Goal: Task Accomplishment & Management: Manage account settings

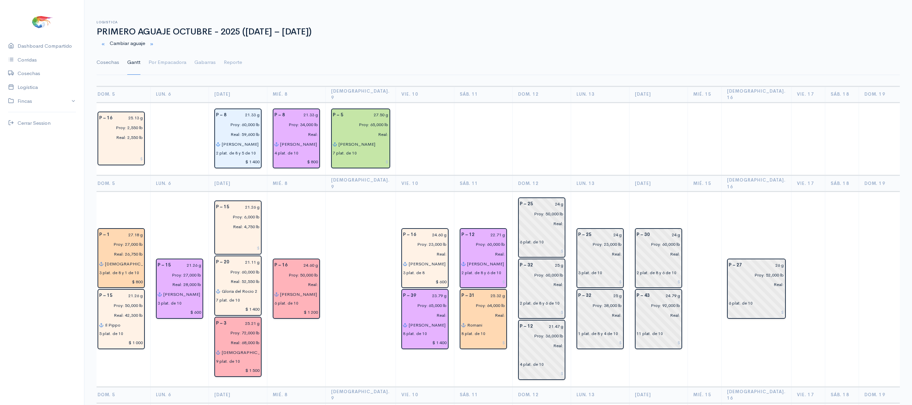
click at [111, 66] on link "Cosechas" at bounding box center [108, 62] width 23 height 24
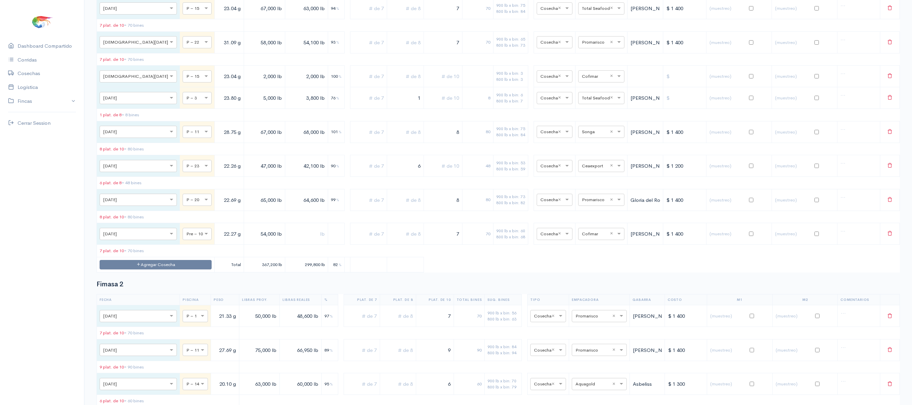
scroll to position [1293, 0]
click at [150, 269] on button "Agregar Cosecha" at bounding box center [156, 264] width 112 height 10
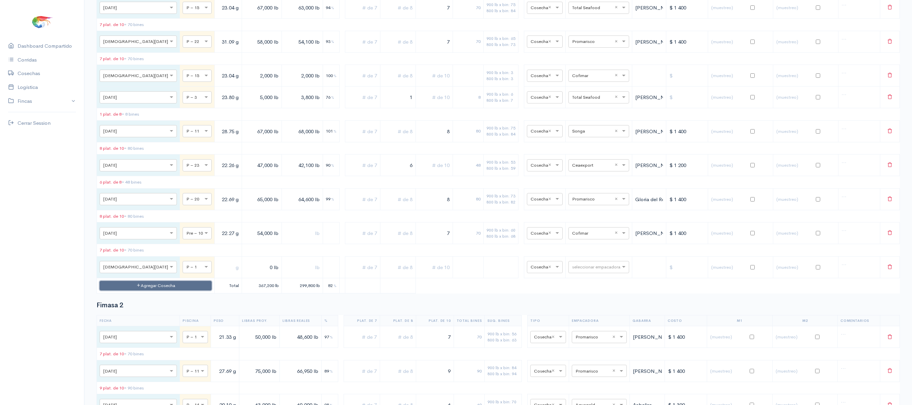
click at [161, 290] on button "Agregar Cosecha" at bounding box center [156, 286] width 112 height 10
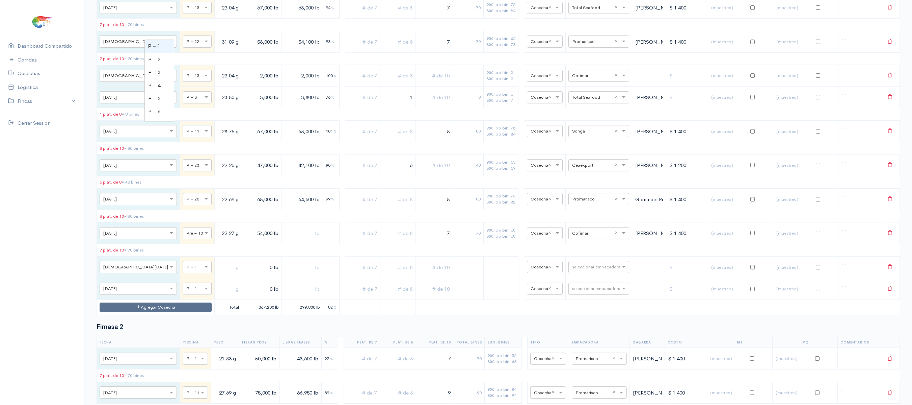
click at [183, 292] on div at bounding box center [197, 287] width 28 height 7
click at [186, 270] on input "text" at bounding box center [190, 266] width 9 height 7
type input "3"
click at [217, 274] on input "text" at bounding box center [228, 267] width 22 height 14
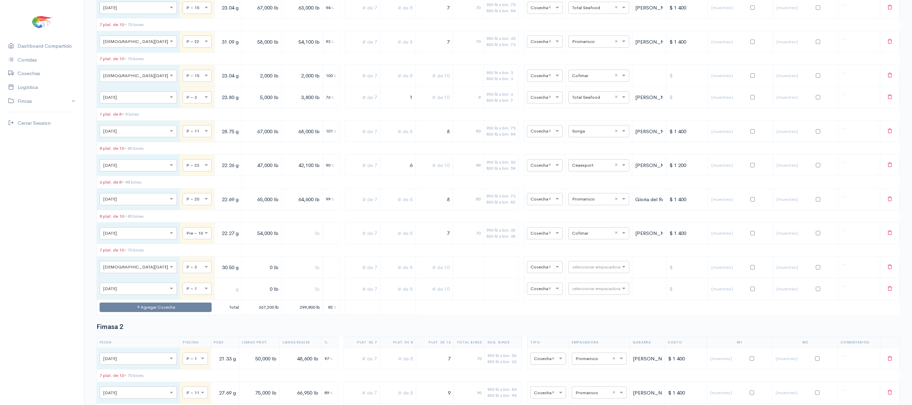
type input "30.50 g"
click at [217, 295] on input "text" at bounding box center [228, 289] width 22 height 14
type input "22.50 g"
click at [245, 274] on input "0 lb" at bounding box center [262, 267] width 34 height 14
type input "97,000 lb"
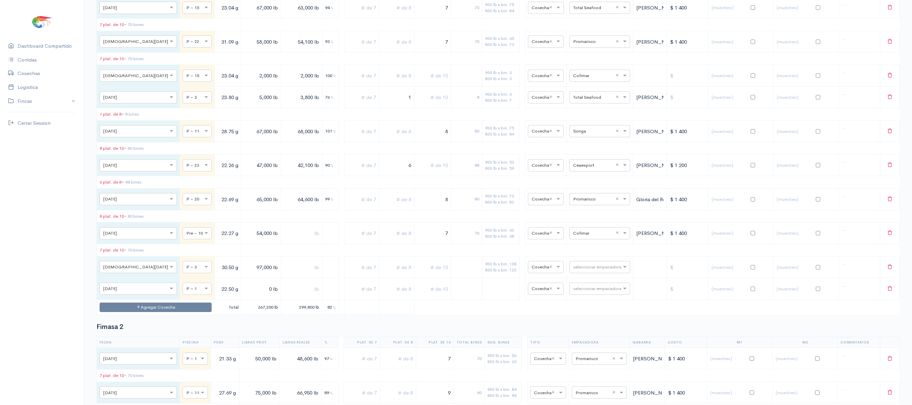
click at [244, 295] on input "0 lb" at bounding box center [261, 289] width 34 height 14
type input "51,000 lb"
click at [429, 274] on input "text" at bounding box center [432, 267] width 31 height 14
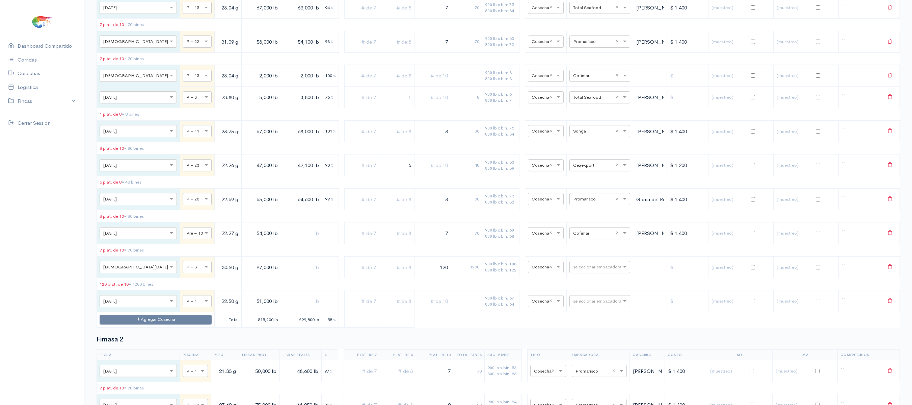
type input "120"
type input "COFI"
click at [595, 98] on div "Cofimar" at bounding box center [592, 91] width 61 height 13
click at [426, 308] on input "text" at bounding box center [432, 301] width 31 height 14
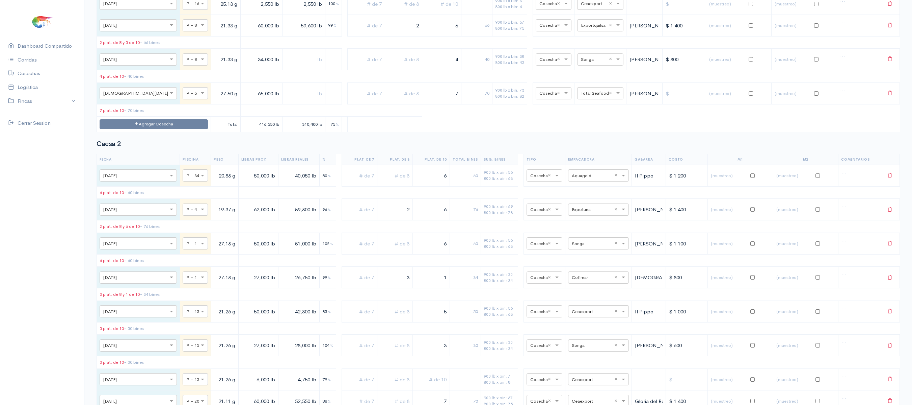
scroll to position [0, 0]
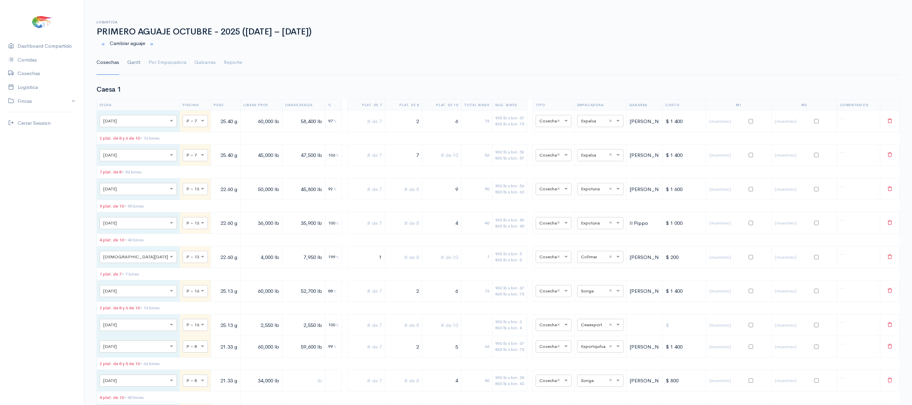
type input "6"
click at [138, 59] on link "Gantt" at bounding box center [133, 62] width 13 height 24
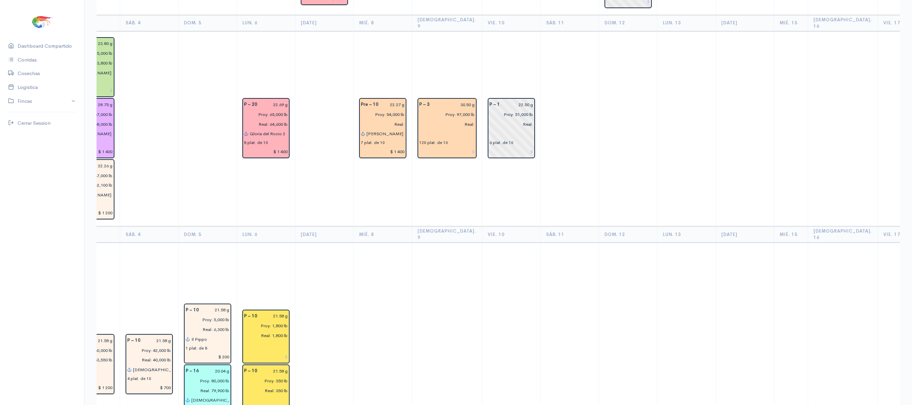
scroll to position [351, 0]
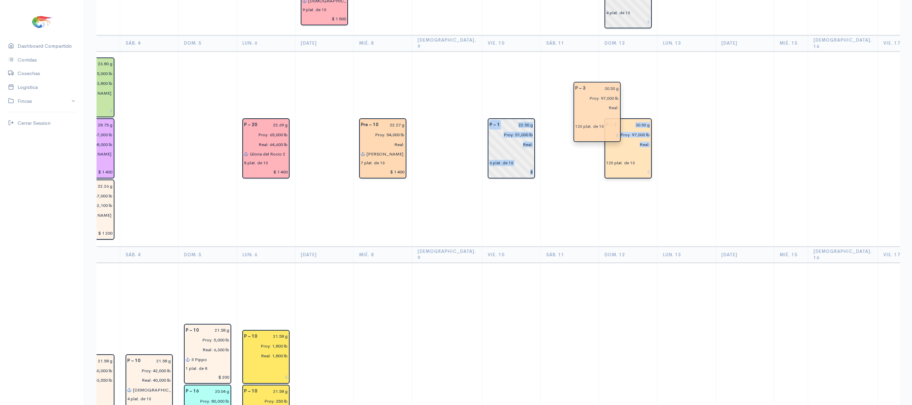
drag, startPoint x: 425, startPoint y: 134, endPoint x: 596, endPoint y: 118, distance: 171.7
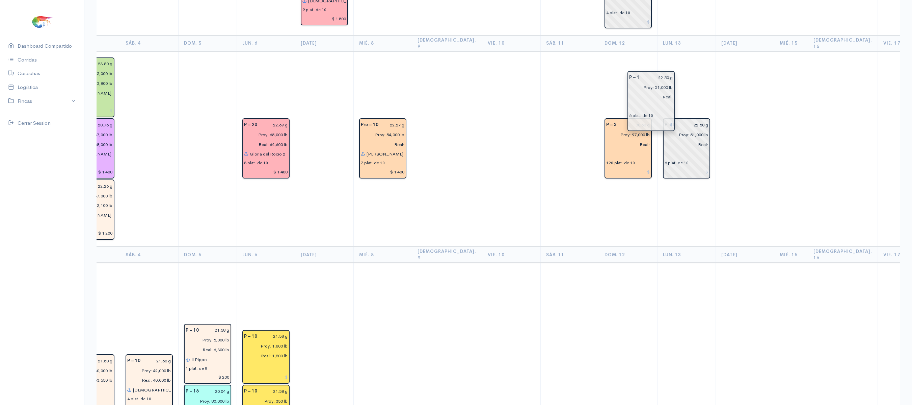
click at [661, 130] on input "Proy: 51,000 lb" at bounding box center [685, 135] width 48 height 10
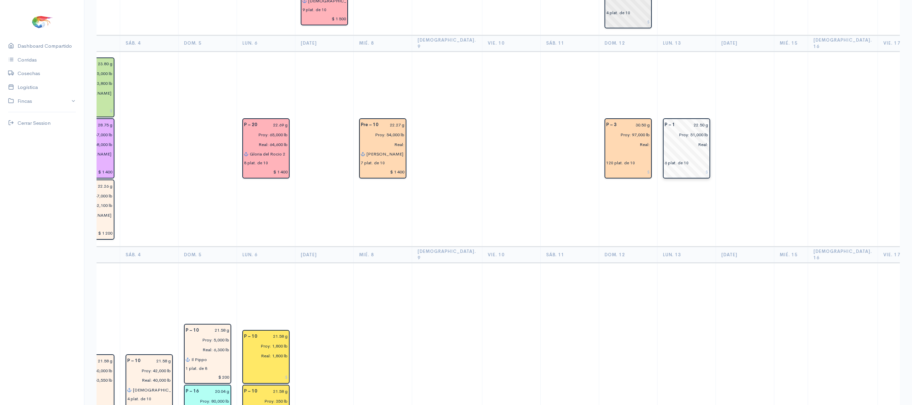
click at [661, 130] on input "Proy: 51,000 lb" at bounding box center [685, 135] width 48 height 10
click at [657, 84] on td "P – 1 22.50 g Proy: 51,000 lb Real: 6 plat. de 10" at bounding box center [686, 148] width 58 height 195
click at [630, 108] on td "P – 3 30.50 g Proy: 97,000 lb Real: 120 plat. de 10" at bounding box center [628, 148] width 58 height 195
click at [623, 120] on input "30.50 g" at bounding box center [635, 125] width 29 height 10
type input "30.13 g"
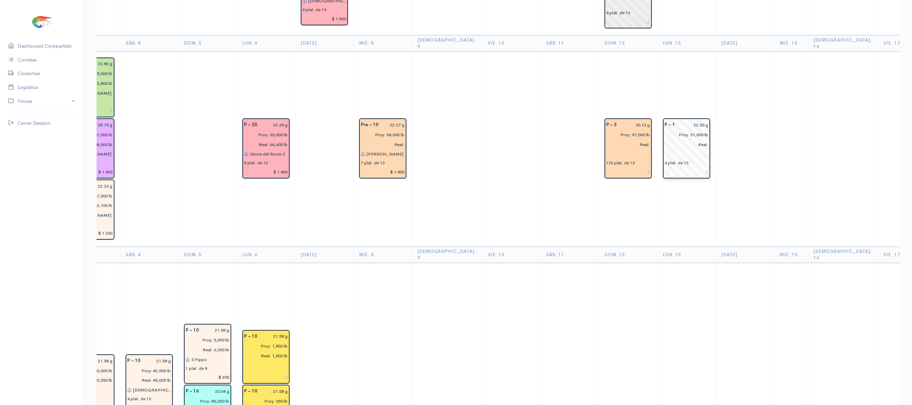
click at [679, 120] on input "22.50 g" at bounding box center [693, 125] width 29 height 10
type input "21.01 g"
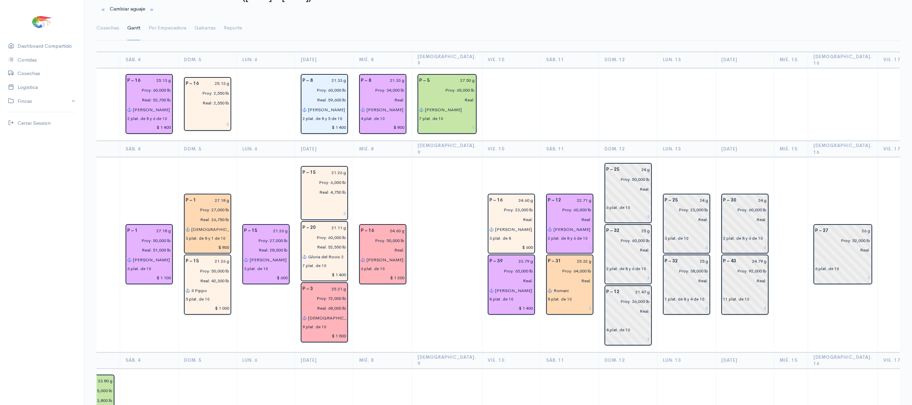
scroll to position [0, 0]
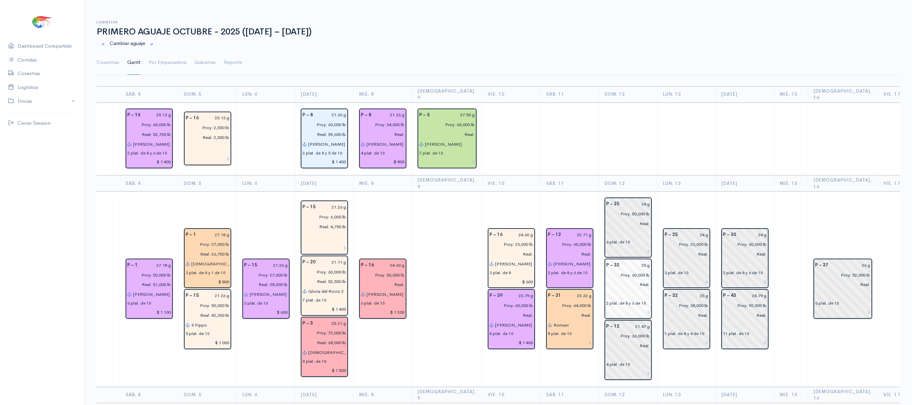
click at [624, 260] on input "25 g" at bounding box center [637, 265] width 27 height 10
type input "22.83 g"
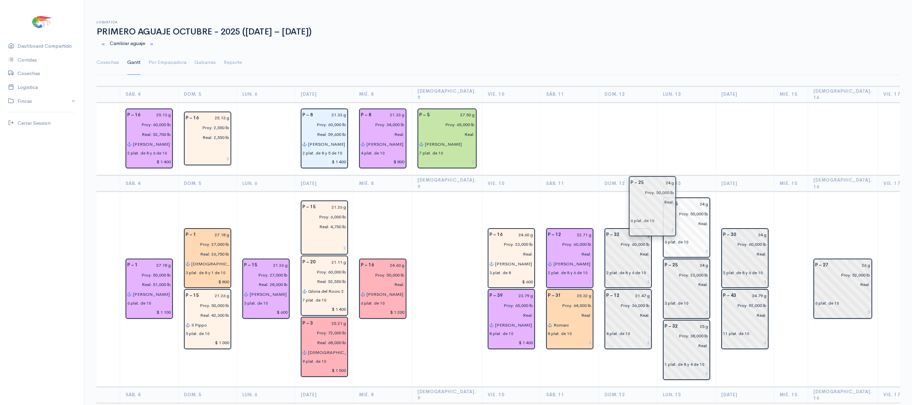
drag, startPoint x: 617, startPoint y: 217, endPoint x: 665, endPoint y: 209, distance: 48.6
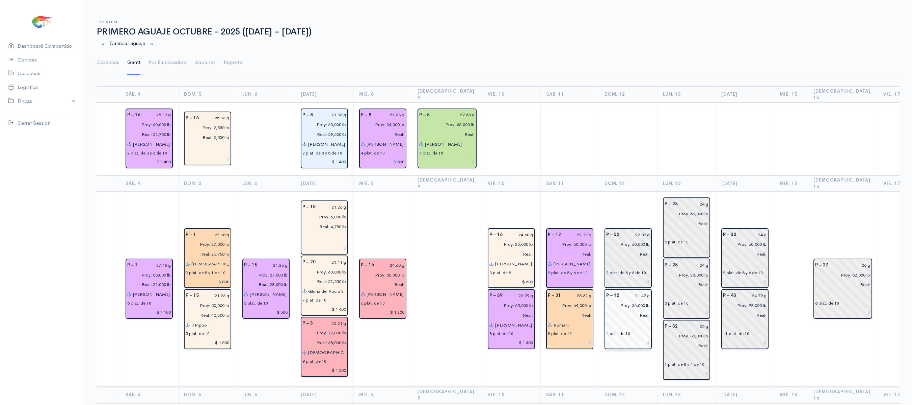
click at [624, 290] on input "21.47 g" at bounding box center [637, 295] width 27 height 10
click at [625, 290] on input "21.47 g" at bounding box center [637, 295] width 27 height 10
type input "22.71 g"
click at [599, 175] on th "Dom. 12" at bounding box center [628, 183] width 58 height 16
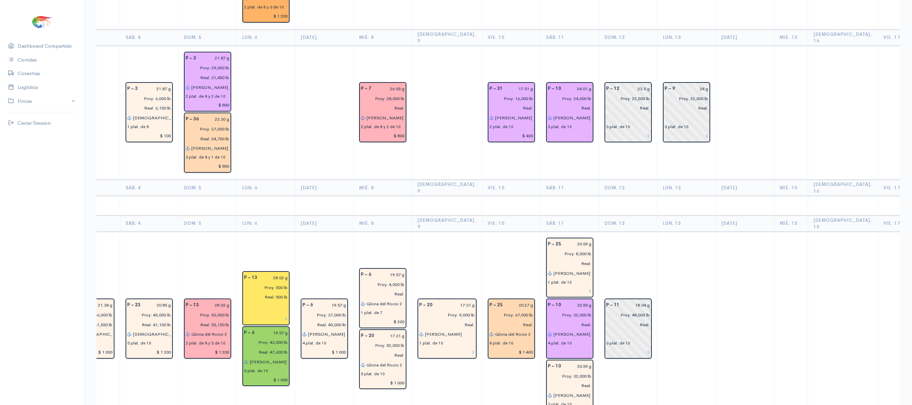
scroll to position [1462, 0]
click at [624, 299] on input "18.04 g" at bounding box center [637, 304] width 27 height 10
type input "1 g"
type input "20.13 g"
click at [625, 231] on td "P – 11 20.13 g Proy: 48,000 lb Real: 6 plat. de 10" at bounding box center [628, 328] width 58 height 195
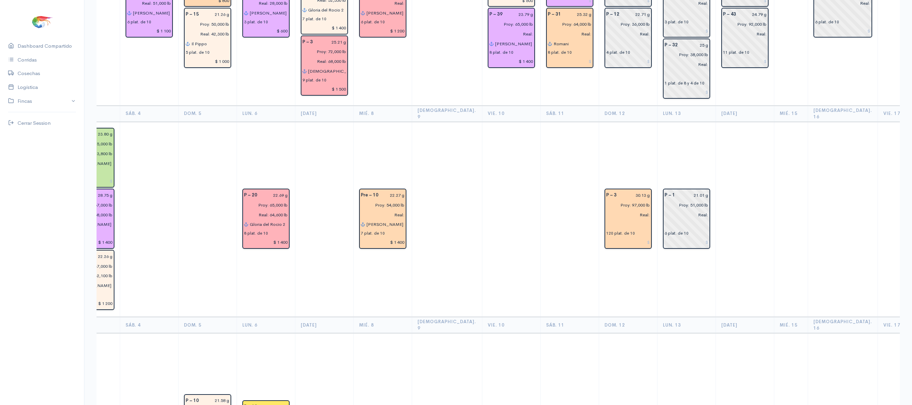
scroll to position [282, 0]
click at [690, 195] on td "P – 1 21.01 g Proy: 51,000 lb Real: 6 plat. de 10" at bounding box center [686, 218] width 58 height 195
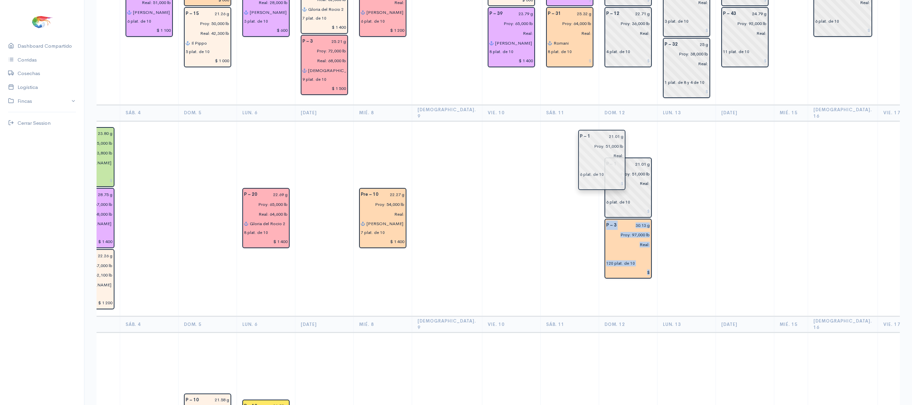
drag, startPoint x: 679, startPoint y: 200, endPoint x: 619, endPoint y: 162, distance: 71.0
click at [685, 161] on td at bounding box center [686, 218] width 58 height 195
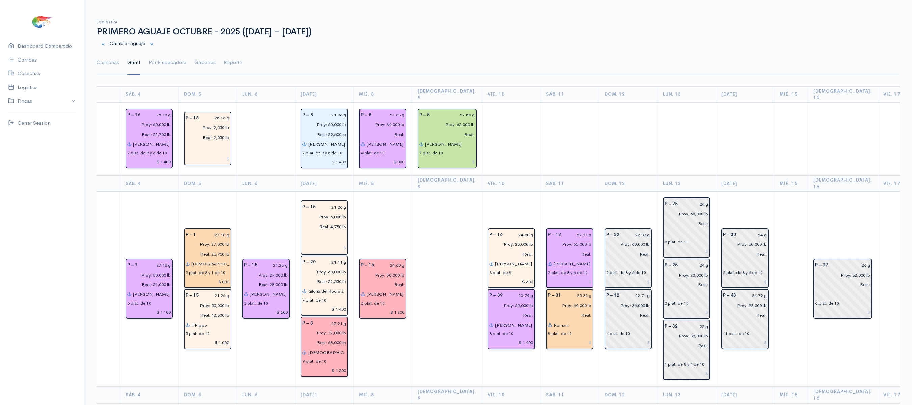
scroll to position [13, 0]
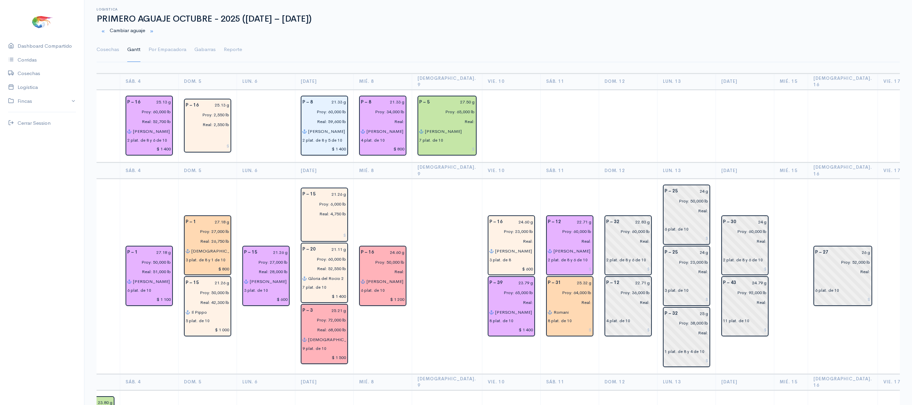
drag, startPoint x: 111, startPoint y: 50, endPoint x: 492, endPoint y: 27, distance: 381.6
click at [111, 50] on link "Cosechas" at bounding box center [108, 49] width 23 height 24
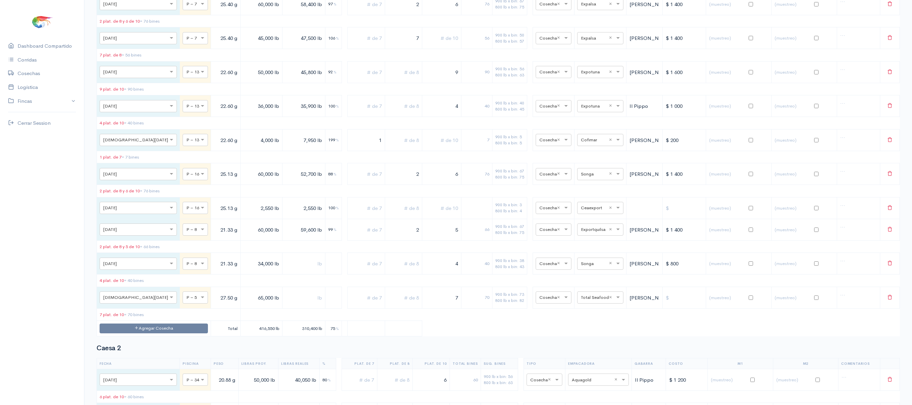
scroll to position [0, 0]
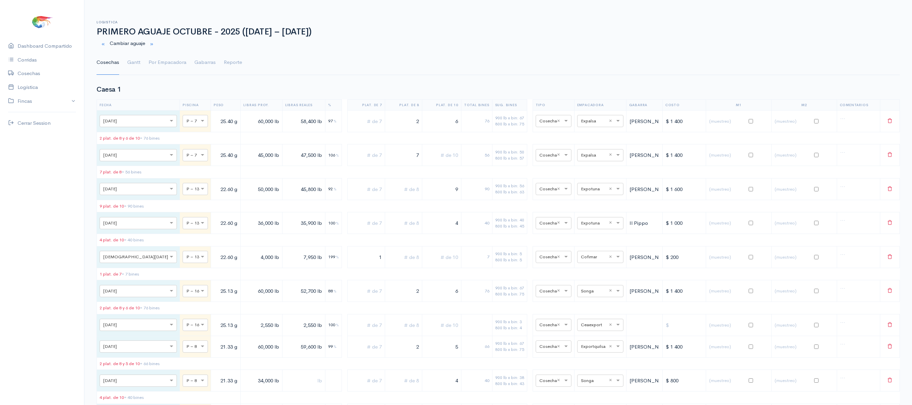
drag, startPoint x: 128, startPoint y: 66, endPoint x: 192, endPoint y: 74, distance: 65.3
click at [128, 66] on link "Gantt" at bounding box center [133, 62] width 13 height 24
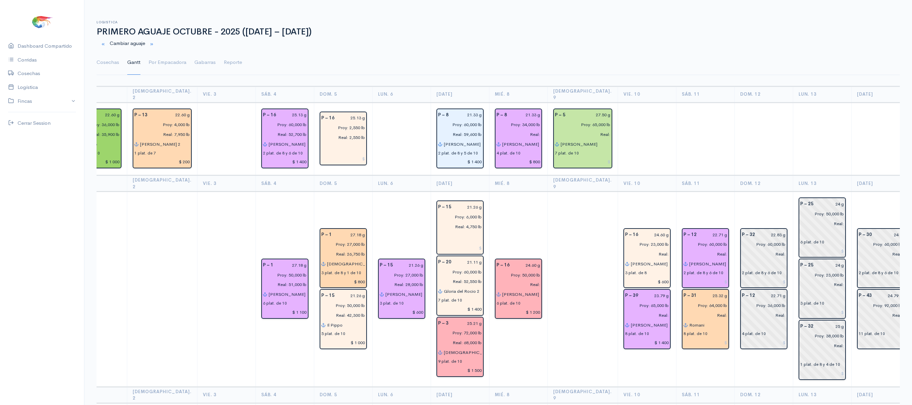
scroll to position [0, 259]
drag, startPoint x: 785, startPoint y: 320, endPoint x: 747, endPoint y: 242, distance: 86.4
drag, startPoint x: 747, startPoint y: 242, endPoint x: 695, endPoint y: 161, distance: 96.9
click at [695, 161] on td at bounding box center [705, 138] width 58 height 73
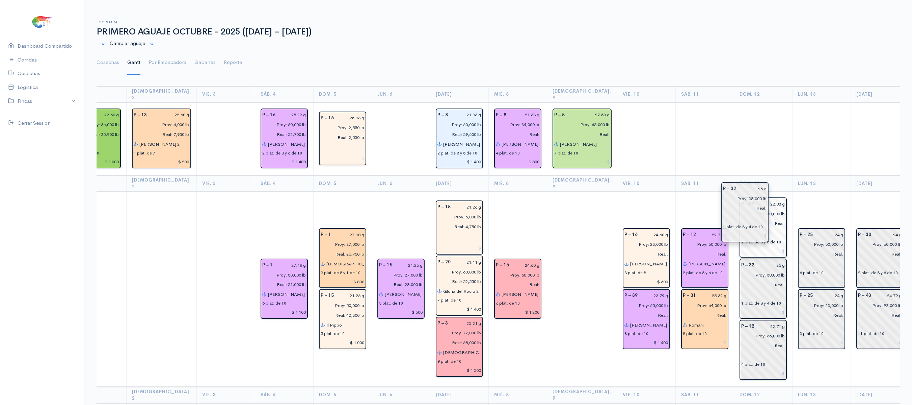
drag, startPoint x: 804, startPoint y: 328, endPoint x: 752, endPoint y: 201, distance: 136.6
click at [793, 191] on td "P – 25 24 g Proy: 50,000 lb Real: 6 plat. de 10 P – 25 24 g Proy: 23,000 lb Rea…" at bounding box center [822, 288] width 58 height 195
click at [102, 61] on link "Cosechas" at bounding box center [108, 62] width 23 height 24
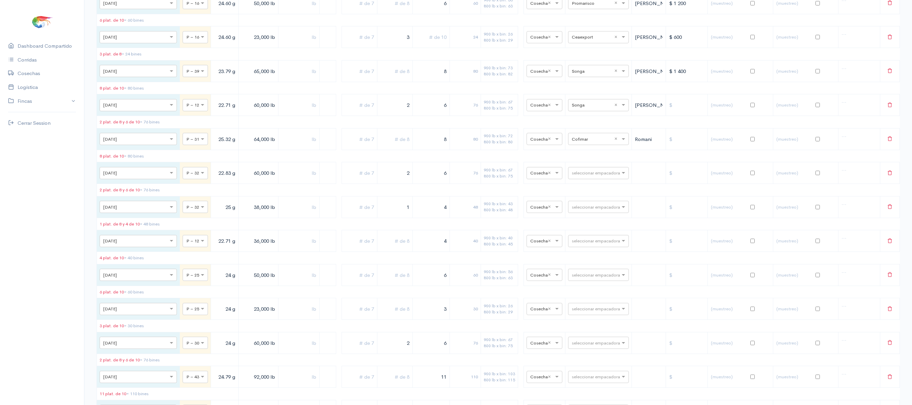
scroll to position [787, 0]
drag, startPoint x: 220, startPoint y: 207, endPoint x: 234, endPoint y: 205, distance: 14.3
click at [241, 179] on input "60,000 lb" at bounding box center [258, 172] width 34 height 14
type input "98,000 lb"
drag, startPoint x: 391, startPoint y: 203, endPoint x: 403, endPoint y: 204, distance: 12.2
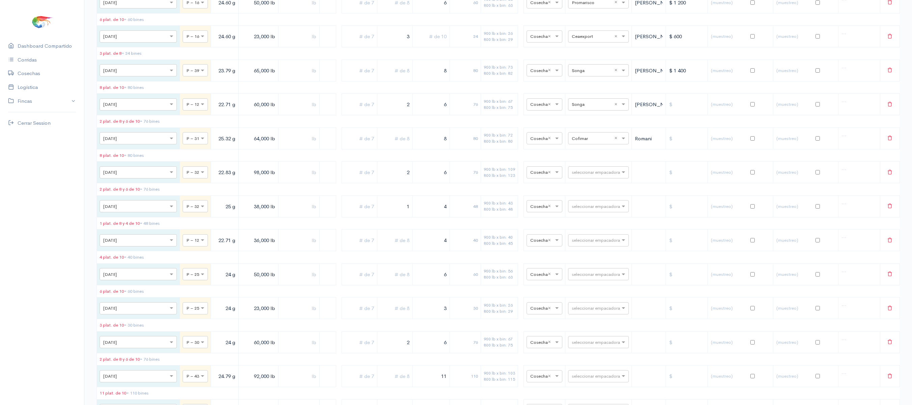
click at [403, 183] on tr "× [DATE] × P – 32 22.83 g 98,000 lb 2 6 76 900 lb x bin: 109 800 lb x bin: 123 …" at bounding box center [498, 172] width 803 height 22
drag, startPoint x: 429, startPoint y: 211, endPoint x: 515, endPoint y: 188, distance: 89.4
click at [515, 188] on table "Fecha Piscina Peso Libras Proy. Libras Reales % Plat. de 7 Plat. de 8 Plat. de …" at bounding box center [499, 68] width 804 height 761
type input "12"
click at [891, 213] on button at bounding box center [890, 206] width 14 height 14
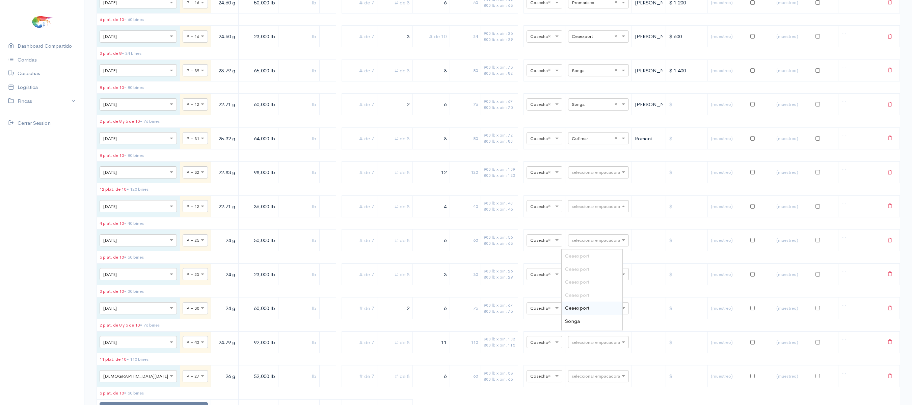
click at [589, 209] on input "text" at bounding box center [592, 205] width 41 height 7
click at [579, 176] on input "text" at bounding box center [592, 171] width 41 height 7
type input "s"
click at [585, 221] on div "Songa" at bounding box center [592, 220] width 61 height 13
click at [579, 212] on div "seleccionar empacadora" at bounding box center [598, 206] width 61 height 12
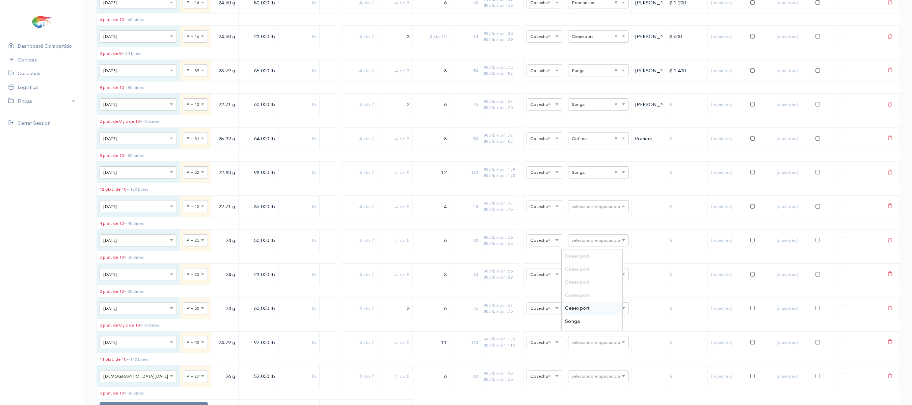
type input "s"
click at [584, 252] on div "Songa" at bounding box center [592, 255] width 61 height 13
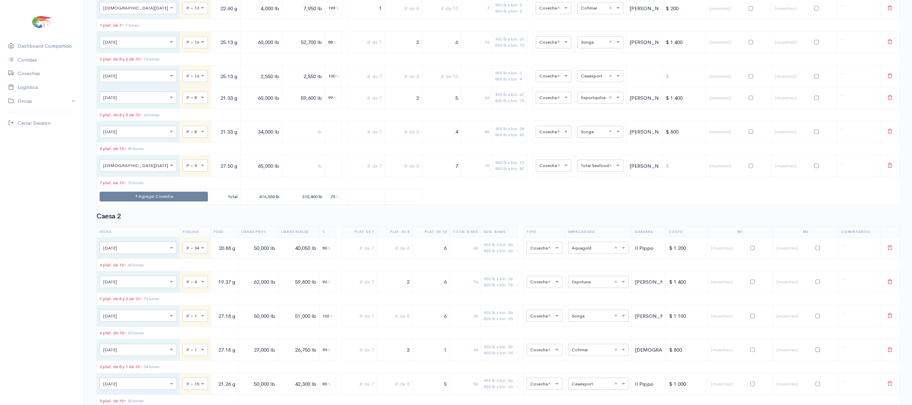
scroll to position [0, 0]
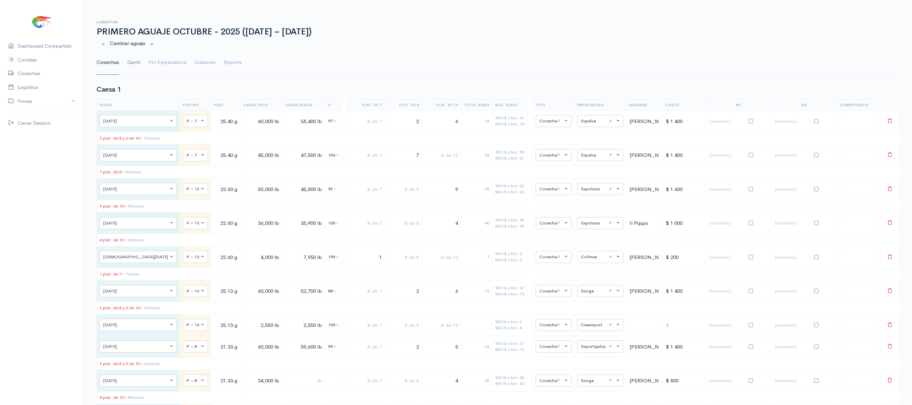
click at [130, 65] on link "Gantt" at bounding box center [133, 62] width 13 height 24
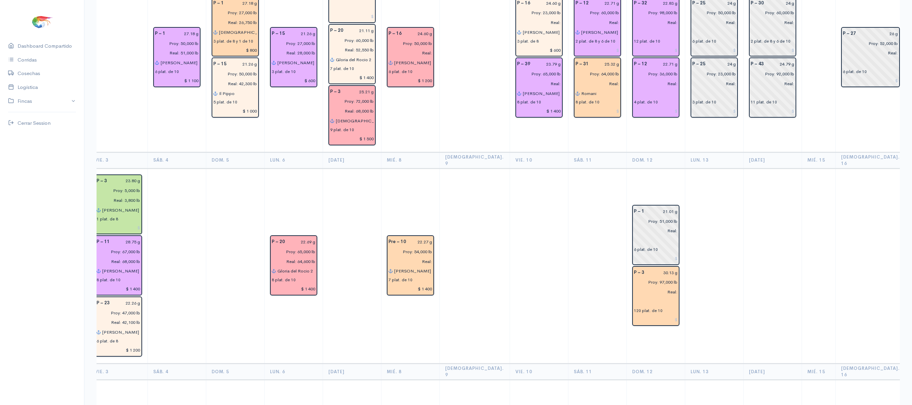
scroll to position [228, 0]
click at [685, 169] on td at bounding box center [714, 266] width 58 height 195
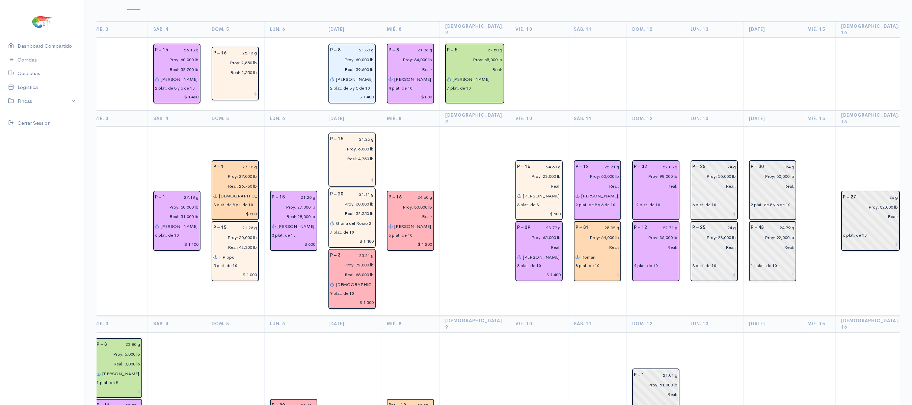
scroll to position [0, 0]
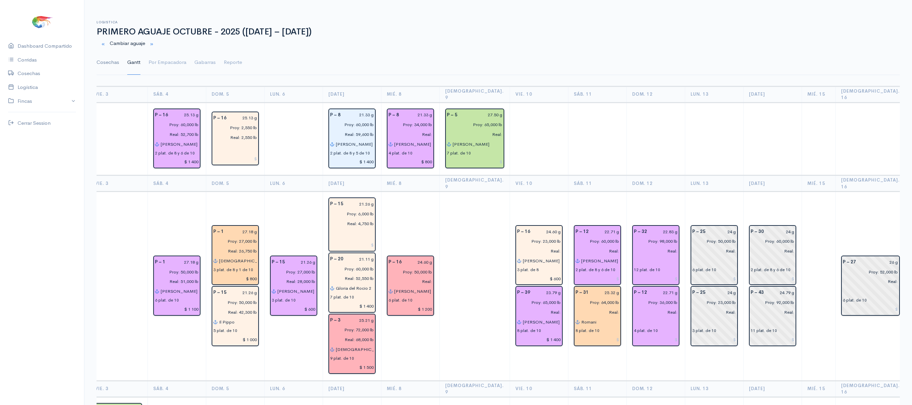
click at [119, 59] on link "Cosechas" at bounding box center [108, 62] width 23 height 24
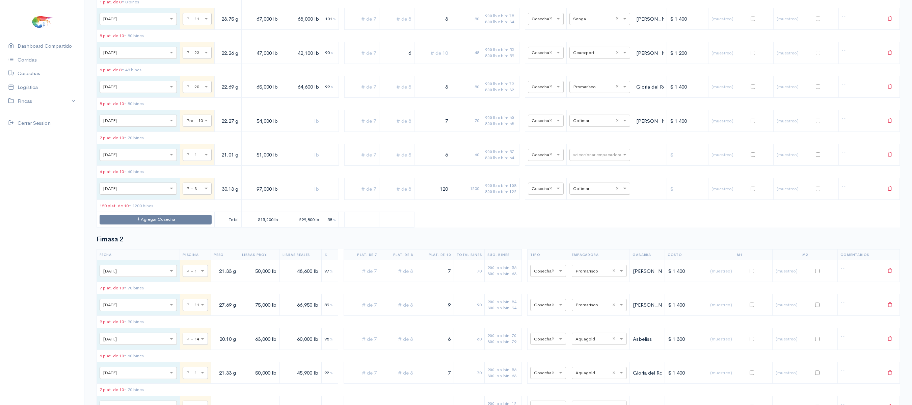
scroll to position [1372, 0]
click at [577, 160] on div "seleccionar empacadora" at bounding box center [600, 154] width 61 height 12
type input "co"
click at [579, 223] on span "Cofimar" at bounding box center [575, 225] width 18 height 6
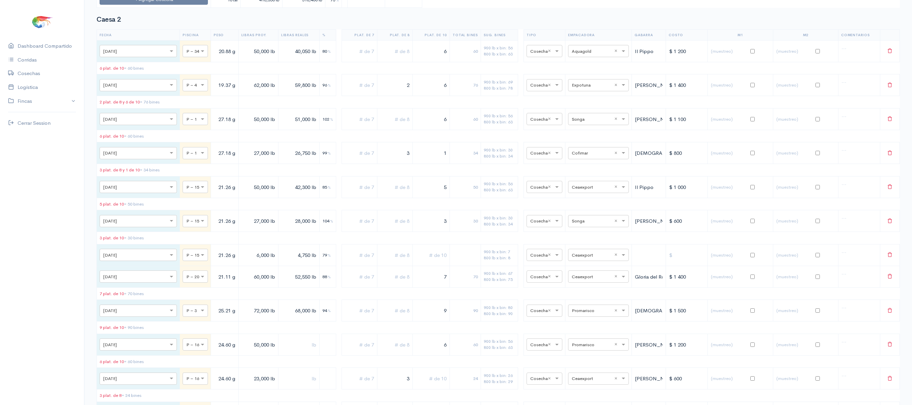
scroll to position [0, 0]
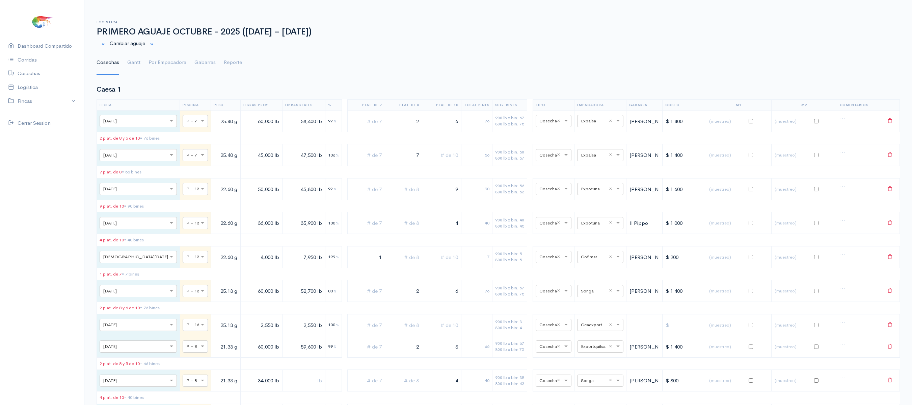
click at [142, 65] on ul "Cosechas Gantt Por Empacadora Gabarras Reporte" at bounding box center [499, 62] width 804 height 24
click at [162, 67] on link "Por Empacadora" at bounding box center [168, 62] width 38 height 24
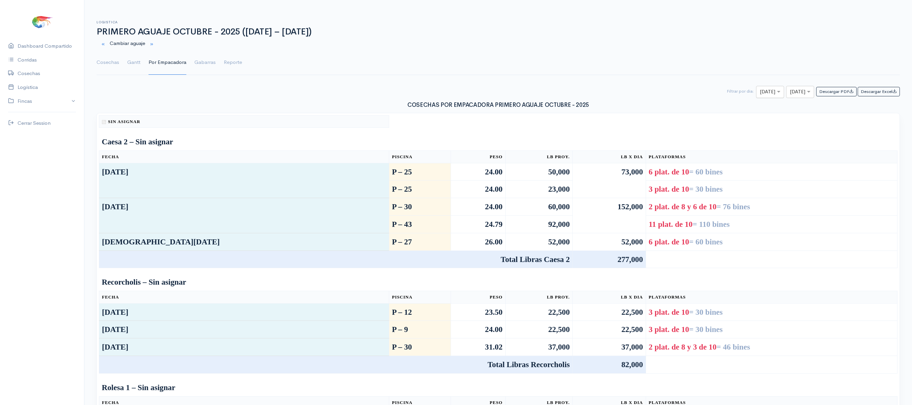
click at [760, 96] on input "text" at bounding box center [764, 92] width 8 height 8
type input "12"
drag, startPoint x: 725, startPoint y: 97, endPoint x: 779, endPoint y: 96, distance: 54.7
click at [779, 96] on div "Descargar PDF Descargar Excel × [DATE] × [DATE] Filtrar por dia:" at bounding box center [499, 92] width 812 height 12
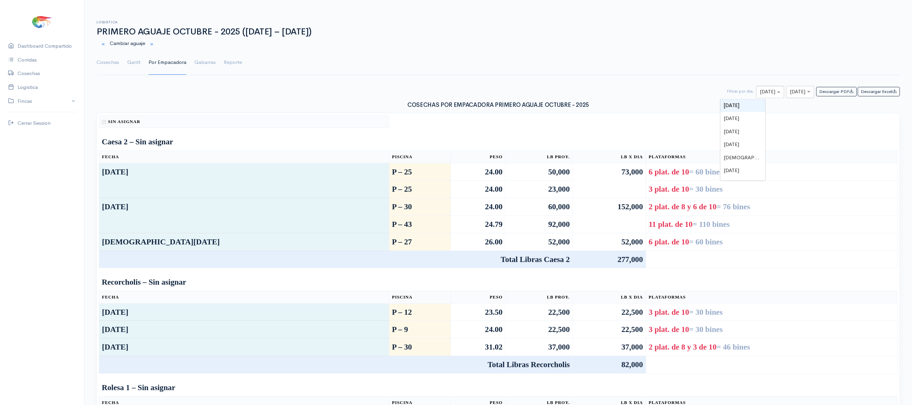
click at [790, 96] on input "text" at bounding box center [794, 92] width 8 height 8
type input "12"
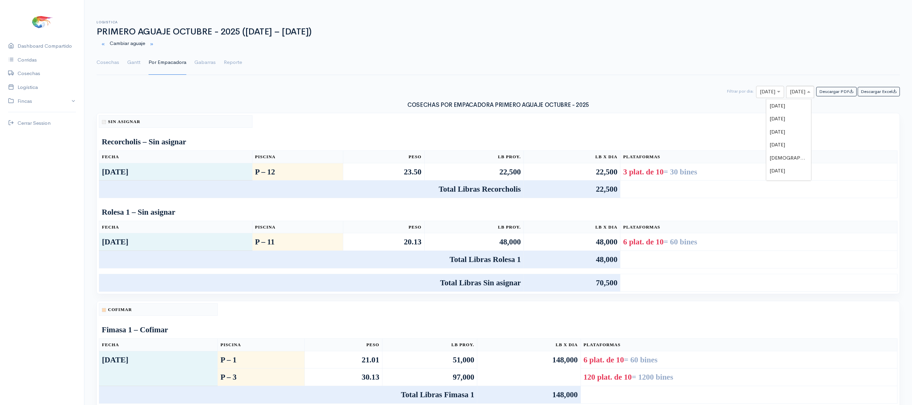
drag, startPoint x: 779, startPoint y: 96, endPoint x: 0, endPoint y: 157, distance: 781.8
click at [0, 157] on app-main-layout "Caesa 1 Caesa 2 Fimasa 1 Fimasa 2 Fimasa 3 Pantrusko Pantrusko 2 Recorcholis Re…" at bounding box center [456, 291] width 912 height 559
click at [525, 132] on td at bounding box center [498, 131] width 799 height 6
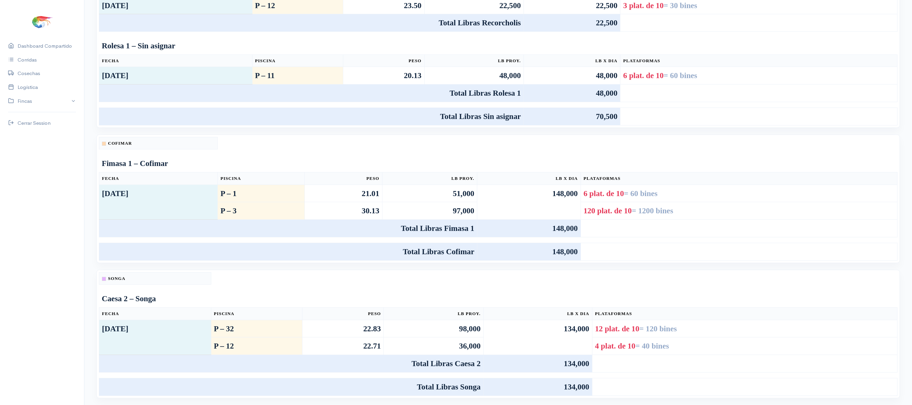
scroll to position [0, 0]
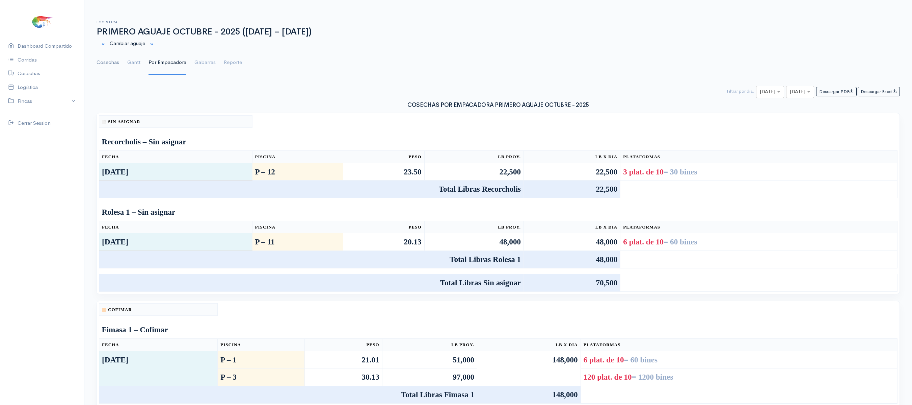
click at [104, 62] on link "Cosechas" at bounding box center [108, 62] width 23 height 24
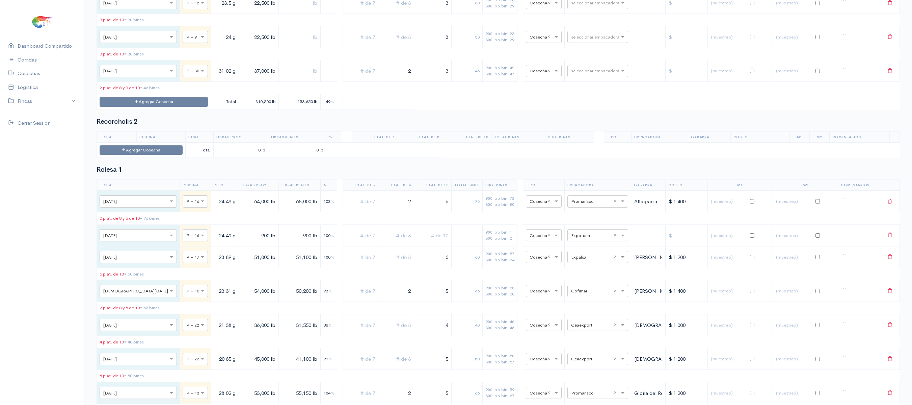
scroll to position [4168, 0]
click at [145, 106] on button "Agregar Cosecha" at bounding box center [154, 101] width 108 height 10
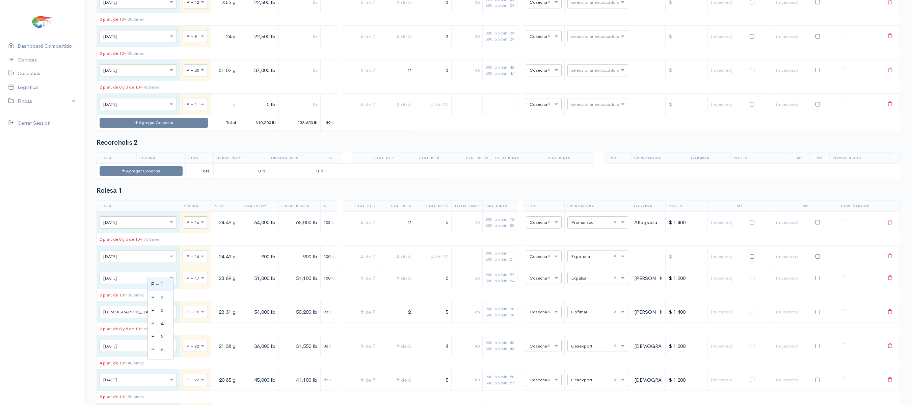
click at [186, 107] on input "text" at bounding box center [189, 103] width 6 height 7
type input "15"
click at [214, 111] on input "text" at bounding box center [225, 104] width 22 height 14
type input "26.03 g"
click at [242, 111] on input "0 lb" at bounding box center [259, 104] width 34 height 14
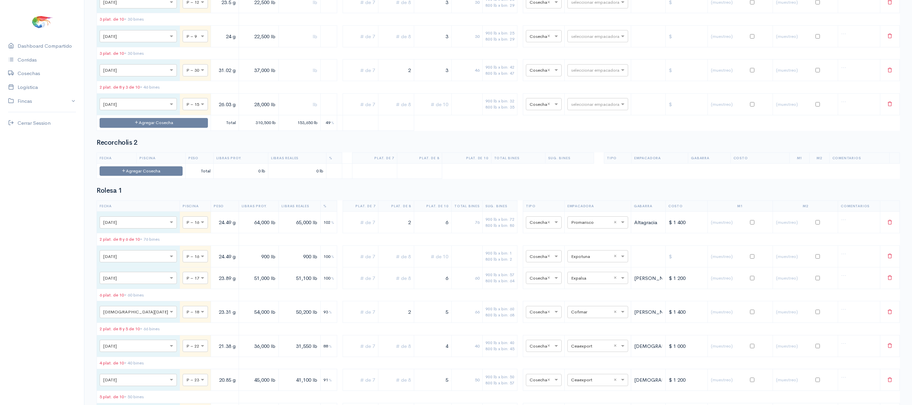
type input "28,000 lb"
click at [425, 115] on td at bounding box center [432, 104] width 37 height 22
click at [418, 111] on input "text" at bounding box center [433, 104] width 32 height 14
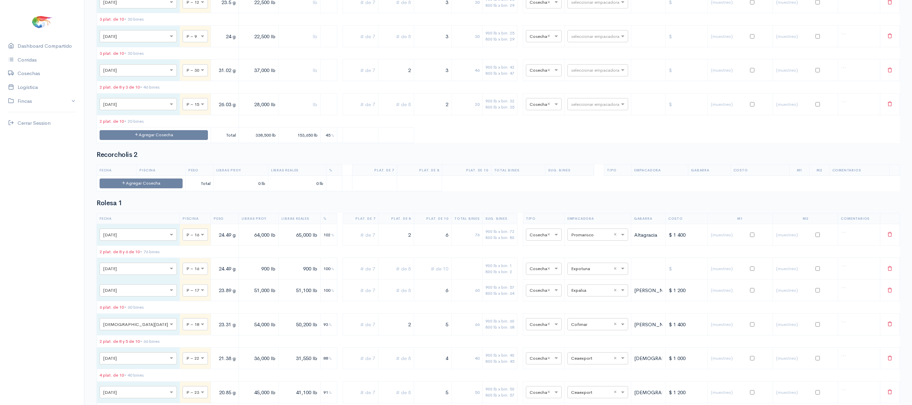
type input "2"
click at [385, 111] on input "2" at bounding box center [396, 104] width 30 height 14
type input "2"
click at [889, 106] on icon at bounding box center [890, 103] width 5 height 5
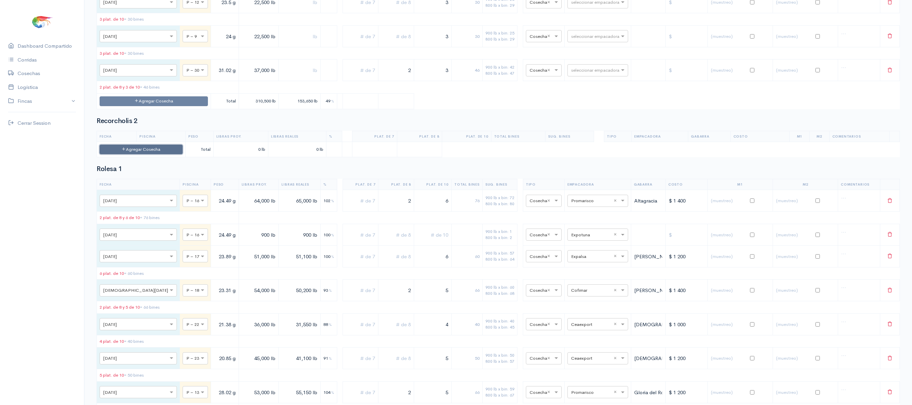
click at [163, 154] on button "Agregar Cosecha" at bounding box center [141, 150] width 83 height 10
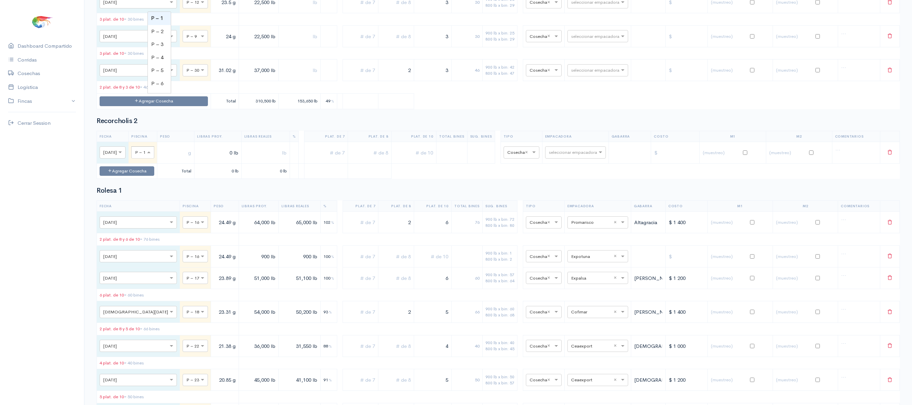
click at [154, 156] on span at bounding box center [150, 152] width 8 height 7
type input "15"
click at [193, 159] on input "text" at bounding box center [177, 153] width 31 height 14
type input "26.03 g"
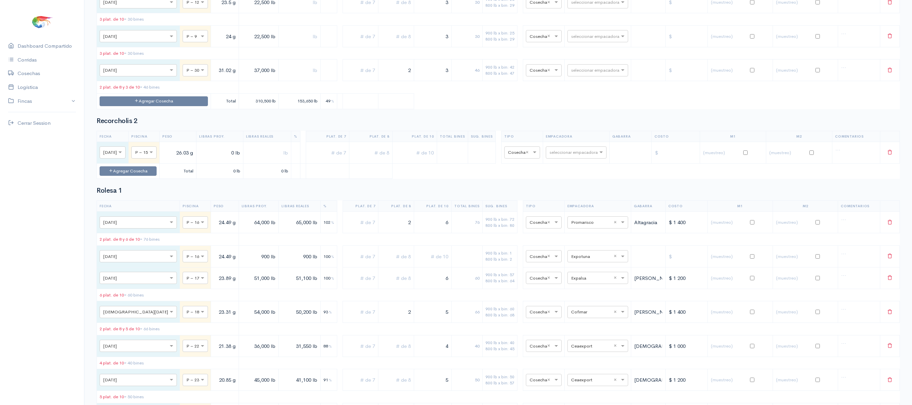
click at [235, 159] on input "0 lb" at bounding box center [219, 153] width 41 height 14
type input "28,000 lb"
click at [416, 159] on input "text" at bounding box center [410, 153] width 38 height 14
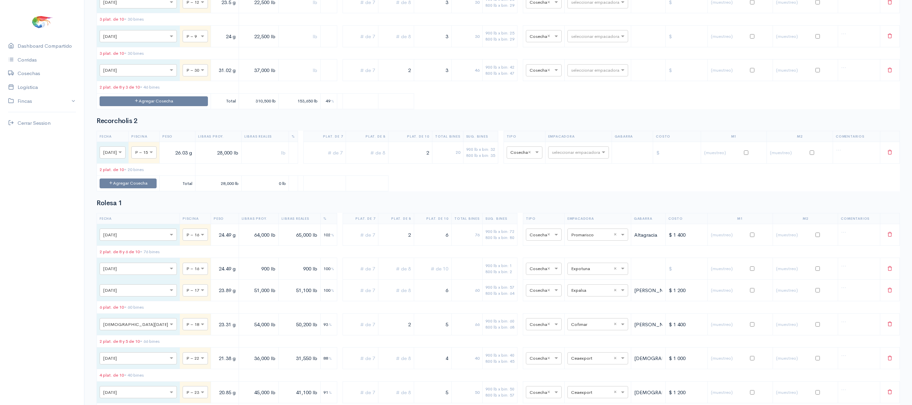
type input "2"
click at [382, 159] on input "2" at bounding box center [367, 153] width 36 height 14
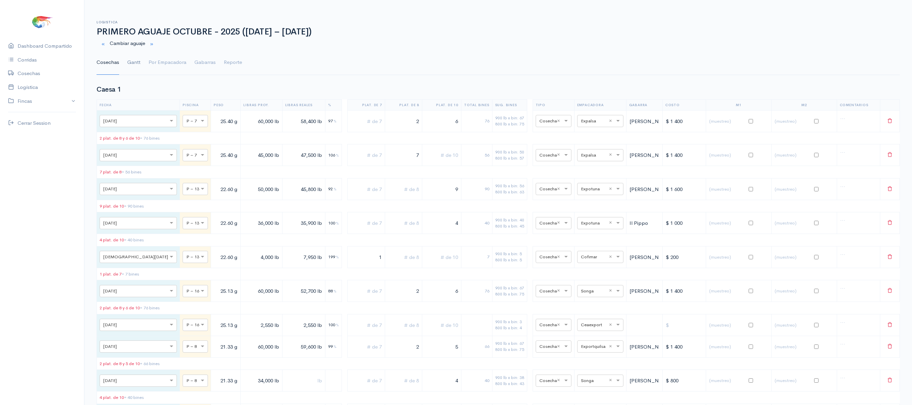
type input "2"
click at [128, 66] on link "Gantt" at bounding box center [133, 62] width 13 height 24
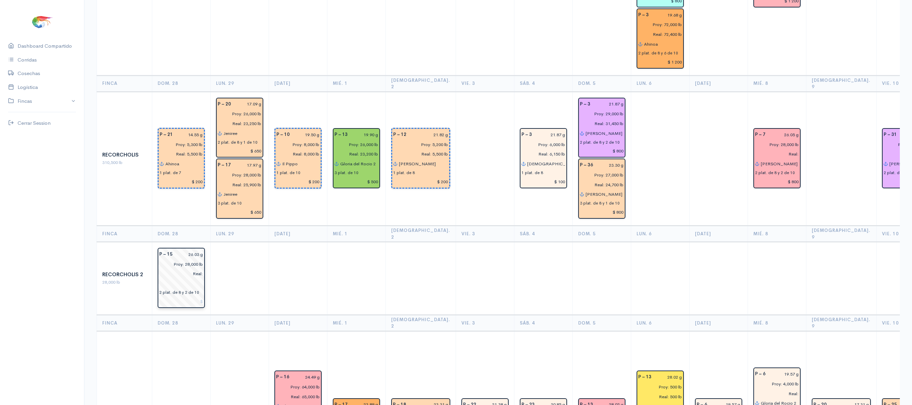
click at [187, 259] on input "Proy: 28,000 lb" at bounding box center [179, 264] width 48 height 10
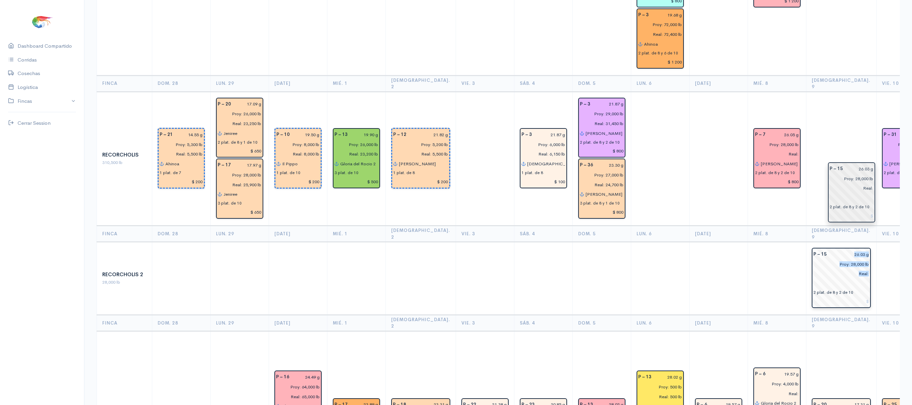
drag, startPoint x: 168, startPoint y: 209, endPoint x: 845, endPoint y: 194, distance: 676.9
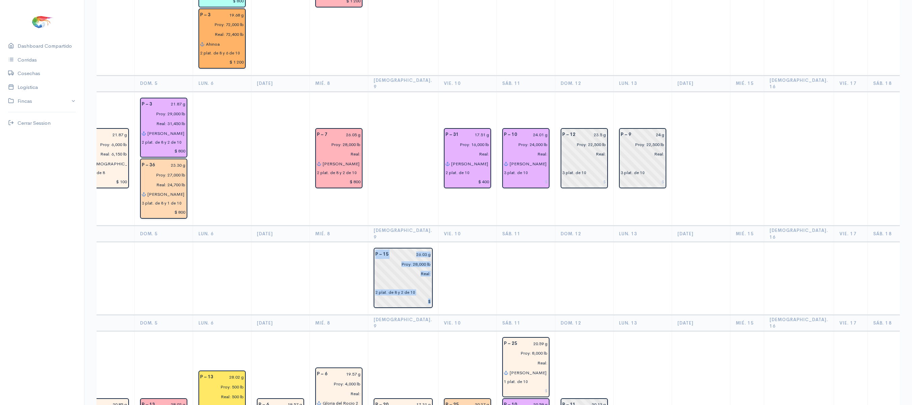
scroll to position [0, 439]
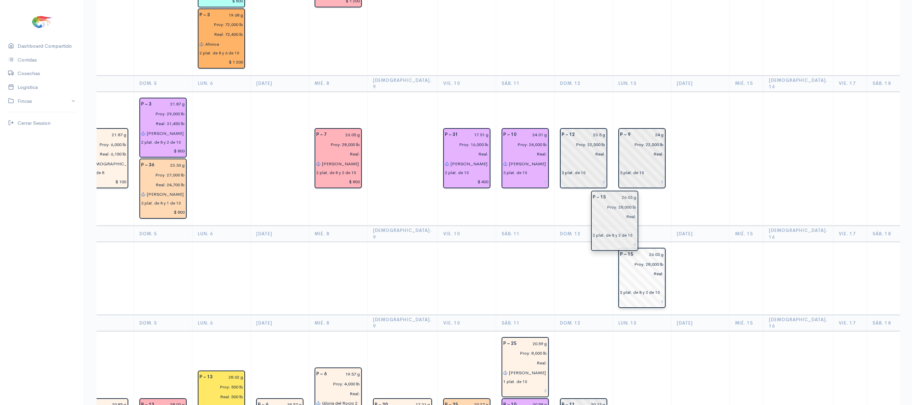
click at [620, 278] on input "text" at bounding box center [642, 283] width 44 height 10
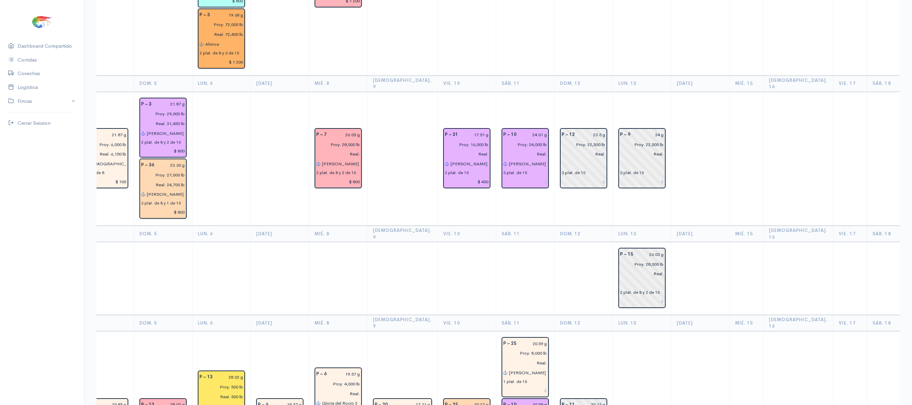
click at [683, 242] on td at bounding box center [700, 278] width 58 height 73
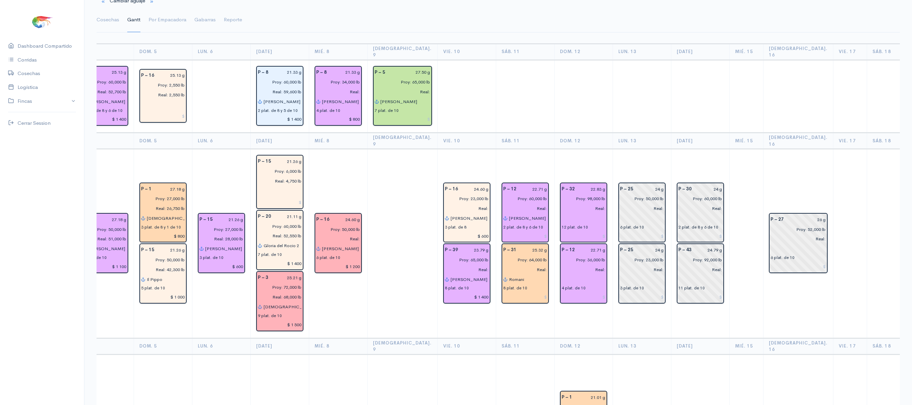
scroll to position [0, 0]
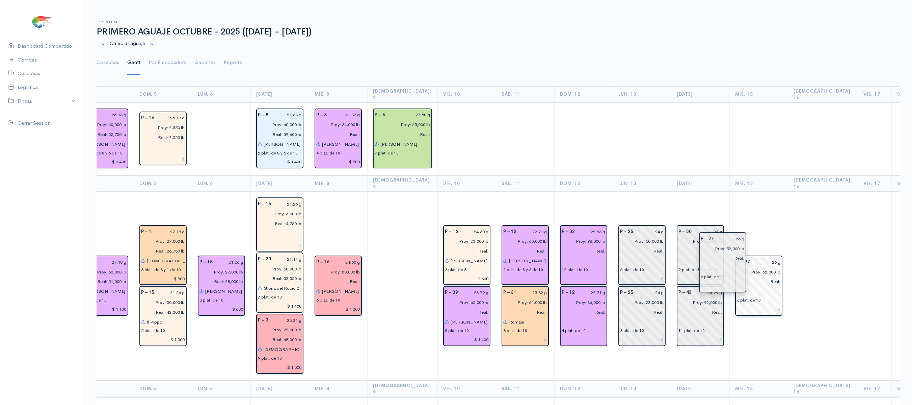
drag, startPoint x: 788, startPoint y: 263, endPoint x: 742, endPoint y: 253, distance: 47.0
click at [731, 204] on td "P – 27 26 g Proy: 52,000 lb Real: 6 plat. de 10" at bounding box center [759, 285] width 58 height 189
click at [111, 56] on link "Cosechas" at bounding box center [108, 62] width 23 height 24
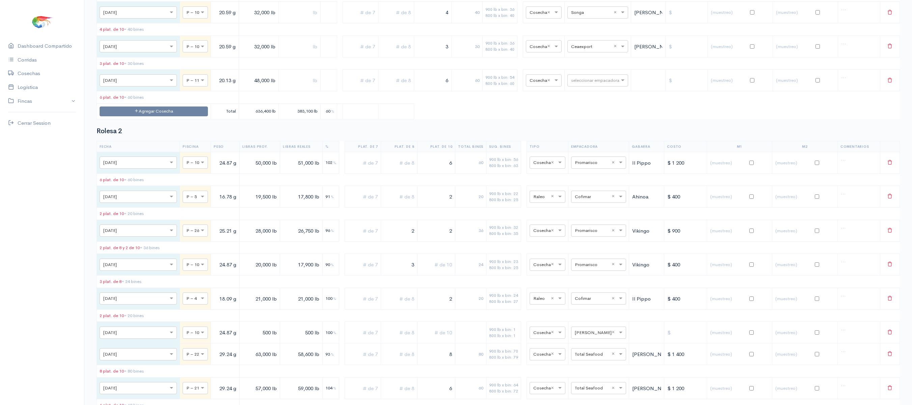
scroll to position [4873, 0]
click at [588, 84] on input "text" at bounding box center [591, 80] width 41 height 7
type input "expot"
click at [584, 287] on span "Expotuna" at bounding box center [575, 288] width 22 height 6
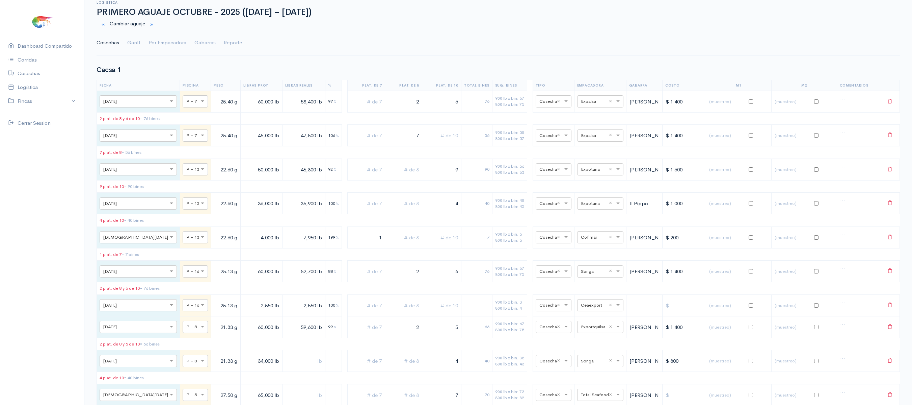
scroll to position [0, 0]
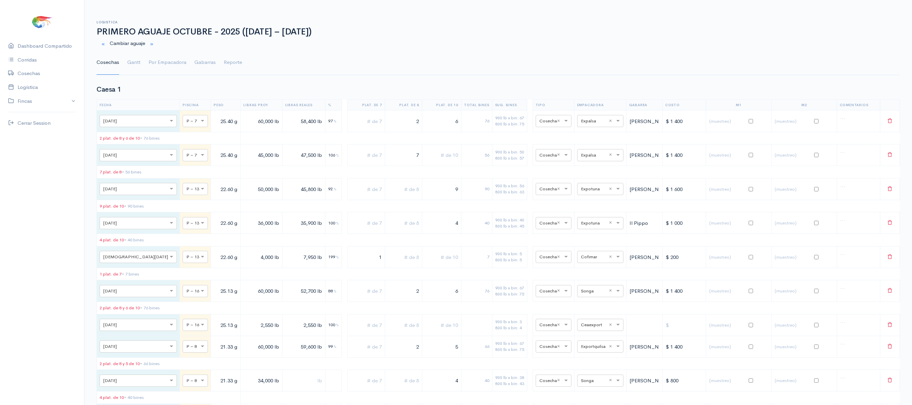
click at [143, 62] on ul "Cosechas Gantt Por Empacadora Gabarras Reporte" at bounding box center [499, 62] width 804 height 24
click at [130, 59] on link "Gantt" at bounding box center [133, 62] width 13 height 24
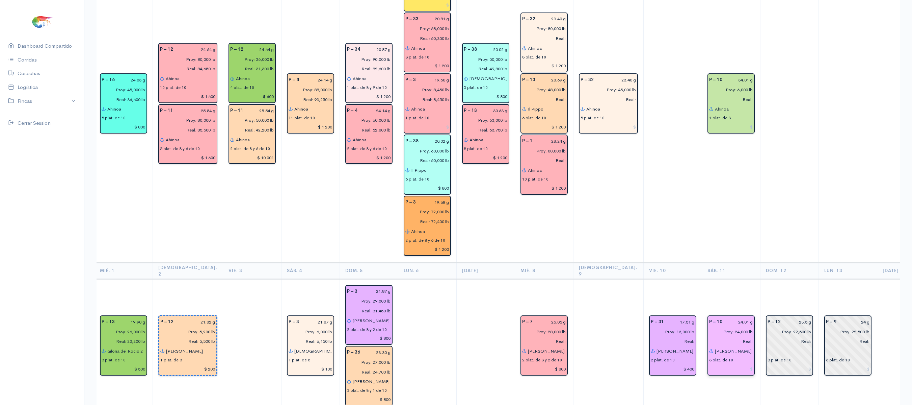
scroll to position [1258, 0]
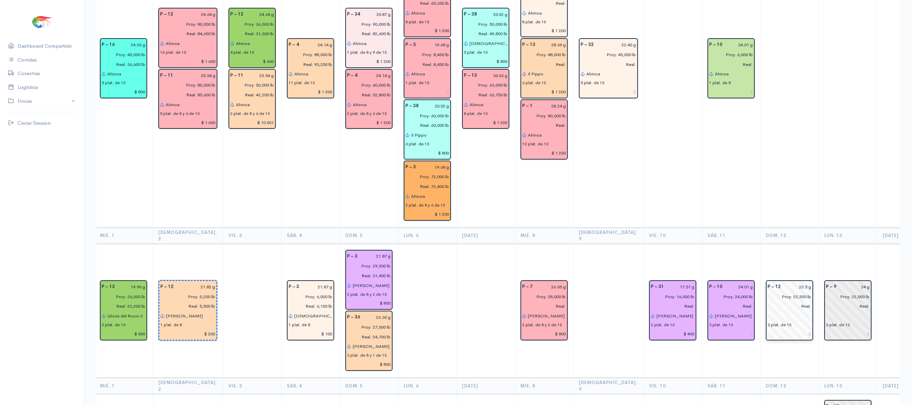
click at [785, 282] on input "23.5 g" at bounding box center [798, 287] width 27 height 10
type input "24.31 g"
click at [819, 243] on td "P – 9 24 g Proy: 22,500 lb Real: 3 plat. de 10" at bounding box center [848, 310] width 58 height 134
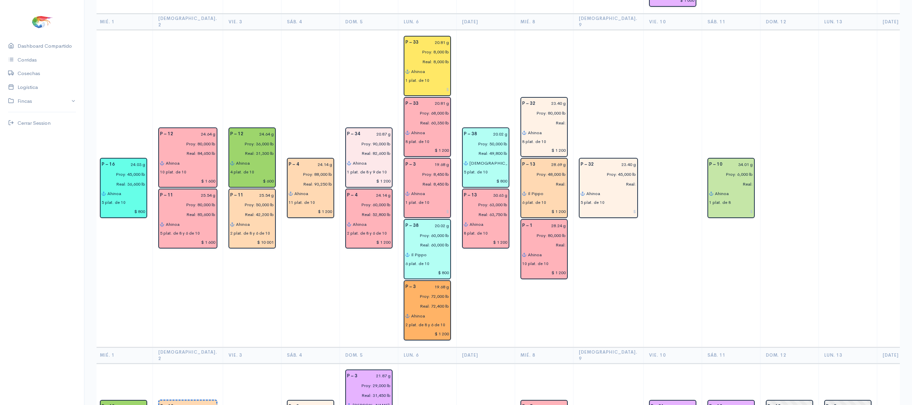
scroll to position [1139, 0]
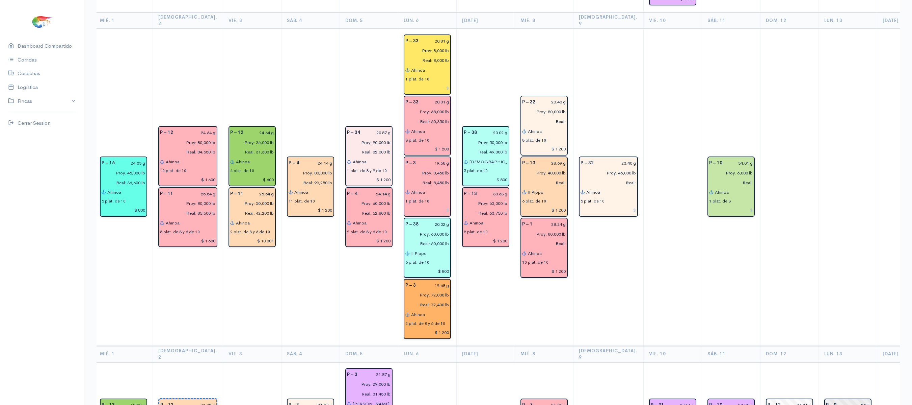
type input "Proy: 23,000 lb"
click at [767, 273] on td at bounding box center [789, 186] width 58 height 317
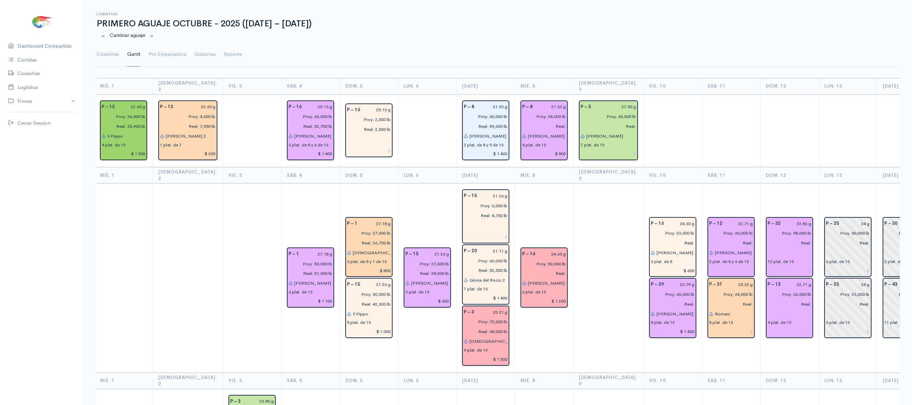
scroll to position [7, 0]
click at [760, 143] on td at bounding box center [789, 131] width 58 height 73
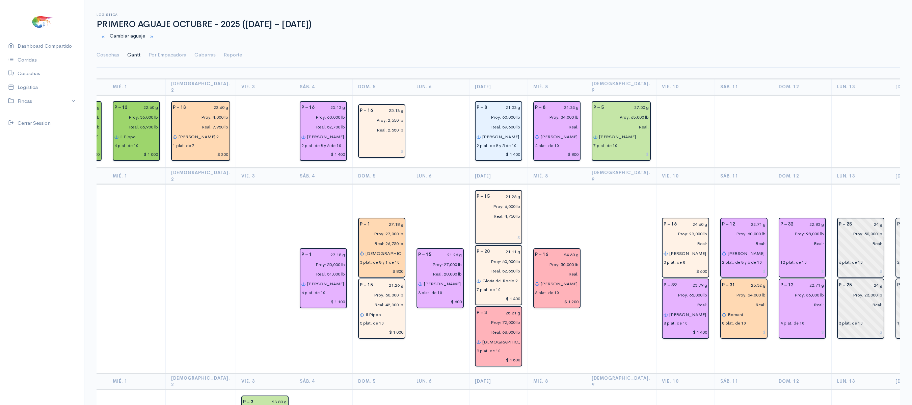
scroll to position [0, 0]
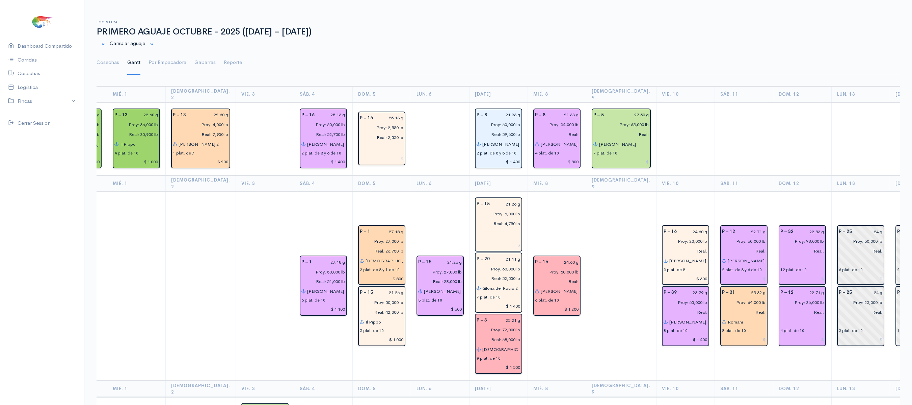
drag, startPoint x: 735, startPoint y: 143, endPoint x: 783, endPoint y: 113, distance: 57.0
click at [783, 113] on td at bounding box center [802, 138] width 58 height 73
click at [112, 57] on link "Cosechas" at bounding box center [108, 62] width 23 height 24
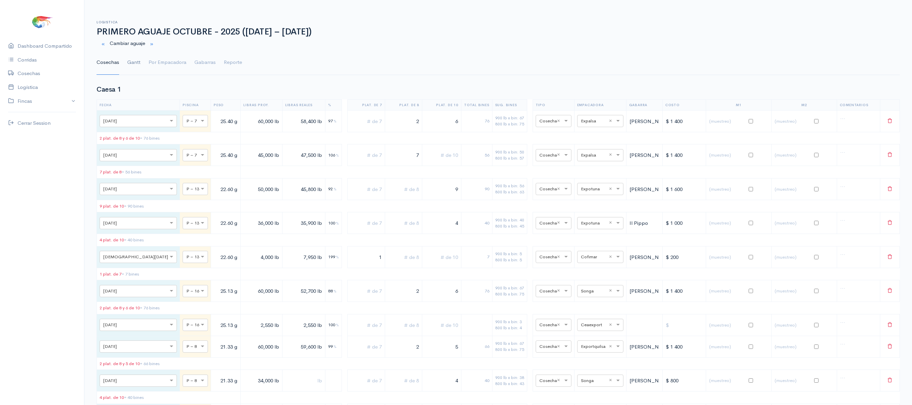
click at [131, 63] on link "Gantt" at bounding box center [133, 62] width 13 height 24
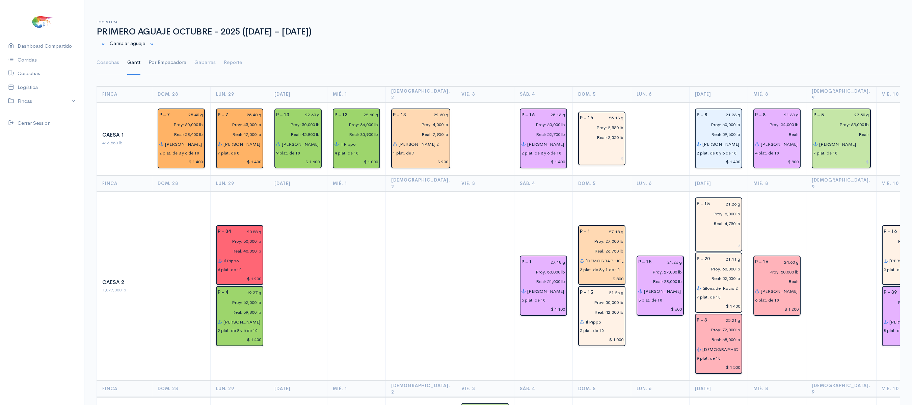
click at [169, 61] on link "Por Empacadora" at bounding box center [168, 62] width 38 height 24
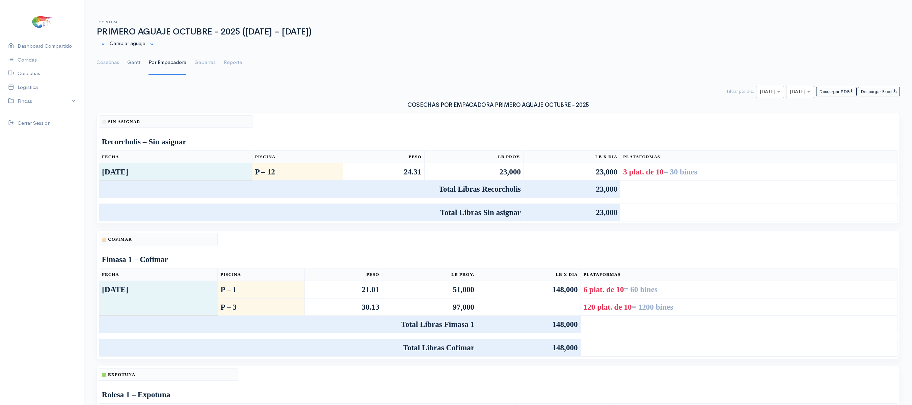
click at [132, 60] on link "Gantt" at bounding box center [133, 62] width 13 height 24
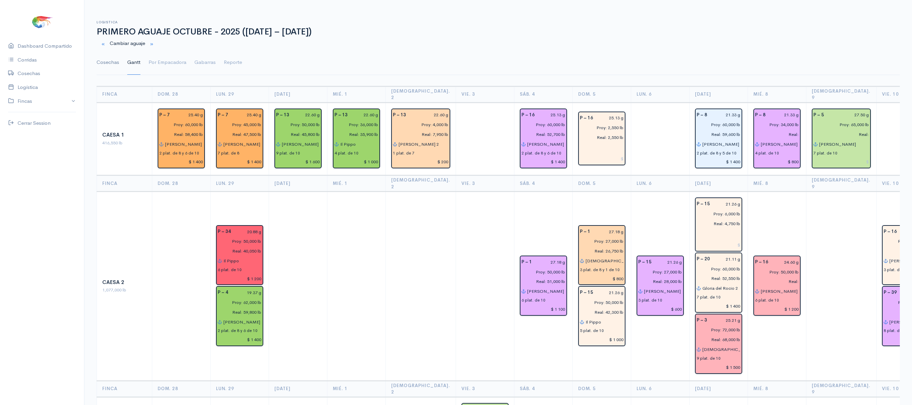
click at [111, 66] on link "Cosechas" at bounding box center [108, 62] width 23 height 24
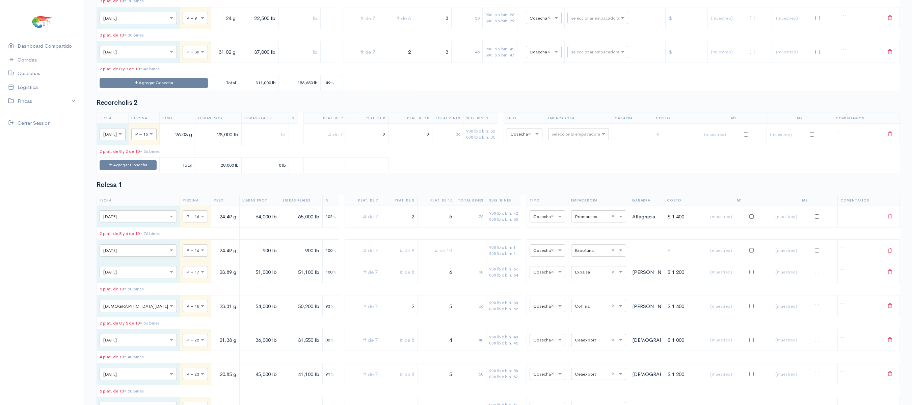
scroll to position [4208, 0]
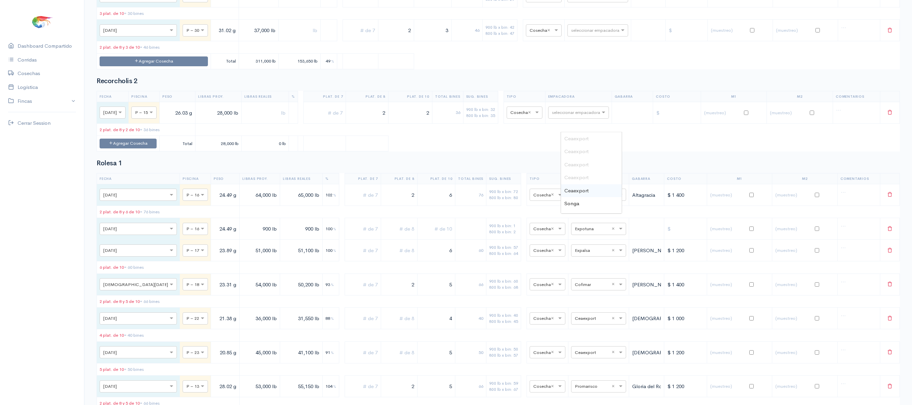
type input "pro"
click at [596, 165] on div "Promarosa" at bounding box center [591, 164] width 61 height 13
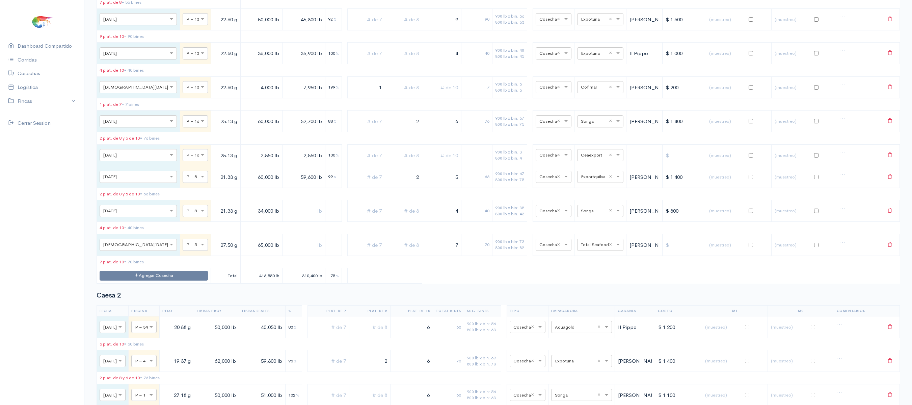
scroll to position [0, 0]
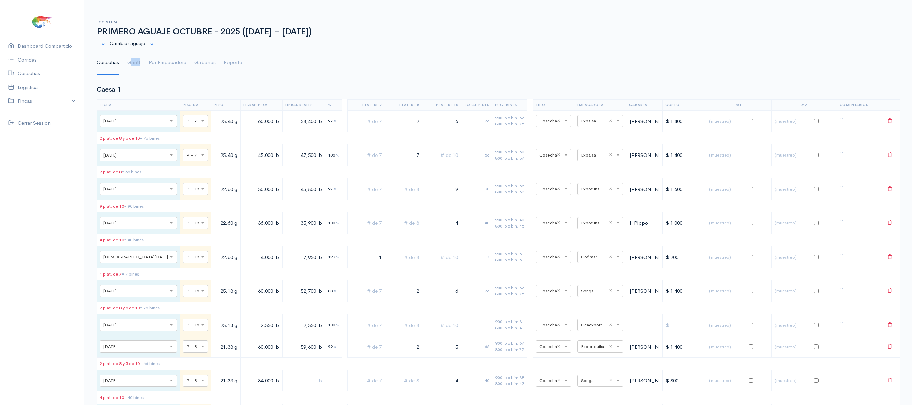
drag, startPoint x: 126, startPoint y: 53, endPoint x: 141, endPoint y: 64, distance: 18.8
click at [141, 64] on ul "Cosechas Gantt Por Empacadora Gabarras Reporte" at bounding box center [499, 62] width 804 height 24
drag, startPoint x: 141, startPoint y: 64, endPoint x: 136, endPoint y: 66, distance: 5.6
click at [136, 66] on ul "Cosechas Gantt Por Empacadora Gabarras Reporte" at bounding box center [499, 62] width 804 height 24
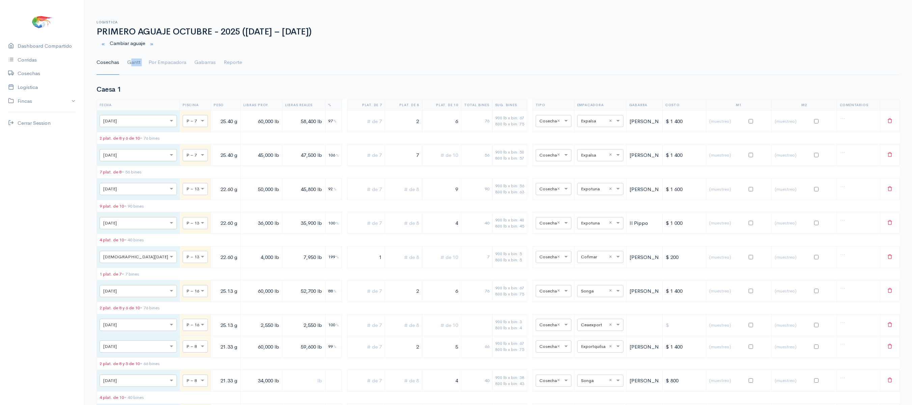
click at [136, 66] on link "Gantt" at bounding box center [133, 62] width 13 height 24
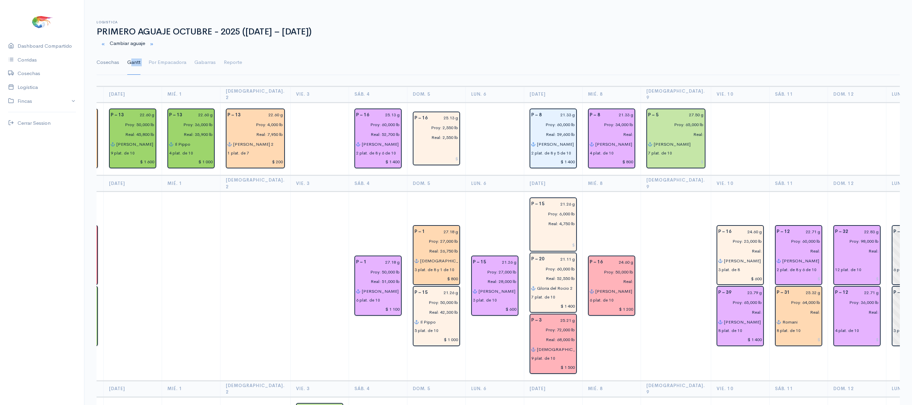
click at [103, 59] on link "Cosechas" at bounding box center [108, 62] width 23 height 24
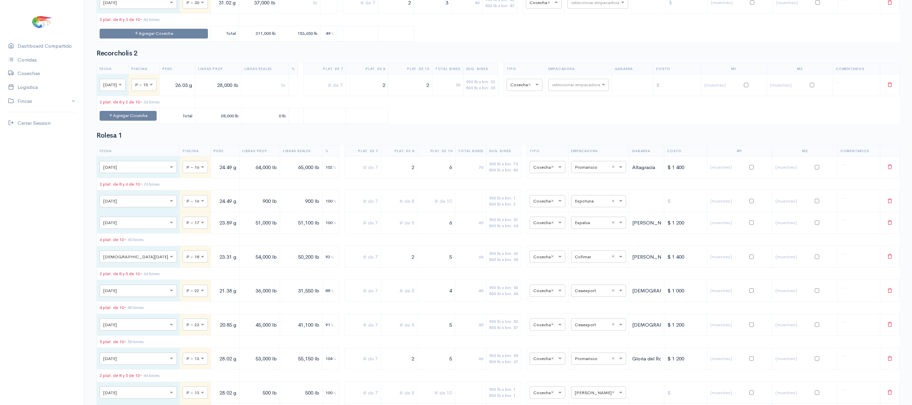
scroll to position [4235, 0]
drag, startPoint x: 439, startPoint y: 96, endPoint x: 497, endPoint y: 100, distance: 58.2
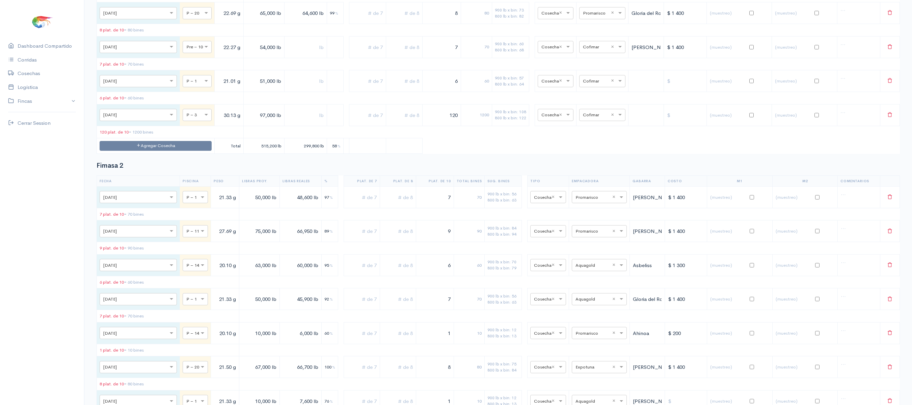
scroll to position [1444, 0]
type input "3"
drag, startPoint x: 446, startPoint y: 140, endPoint x: 472, endPoint y: 139, distance: 26.3
click at [472, 93] on tr "× [DATE] × P – 1 21.01 g 51,000 lb 6 60 900 lb x bin: 57 800 lb x bin: 64 × Cos…" at bounding box center [498, 82] width 803 height 22
type input "5"
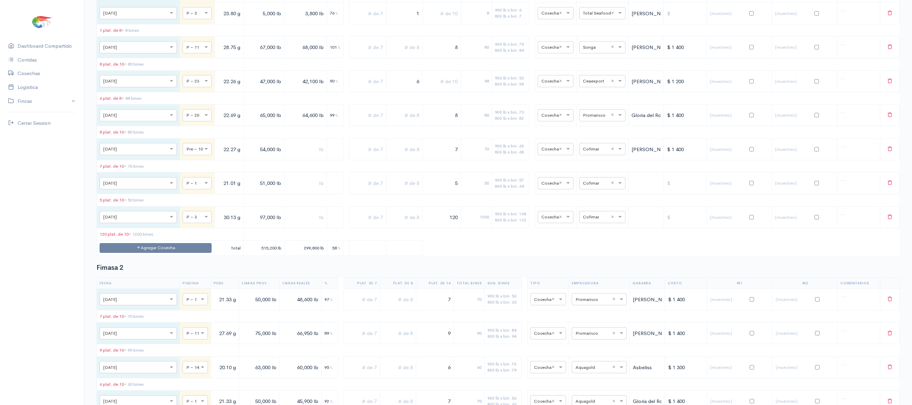
scroll to position [1343, 0]
click at [595, 186] on input "text" at bounding box center [596, 181] width 27 height 7
type input "pro"
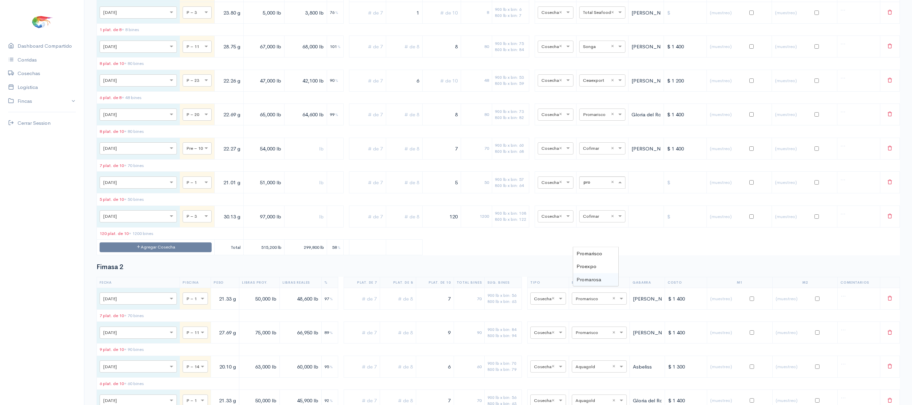
click at [600, 278] on span "Promarosa" at bounding box center [589, 279] width 25 height 6
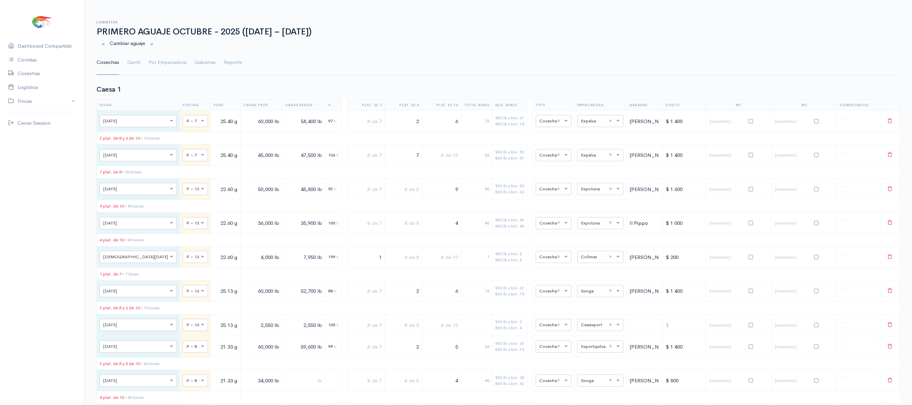
click at [125, 64] on ul "Cosechas Gantt Por Empacadora Gabarras Reporte" at bounding box center [499, 62] width 804 height 24
click at [136, 62] on link "Gantt" at bounding box center [133, 62] width 13 height 24
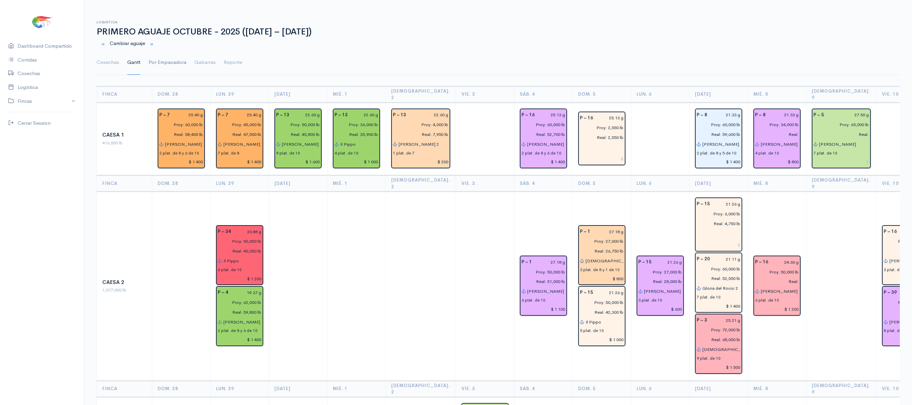
click at [165, 63] on link "Por Empacadora" at bounding box center [168, 62] width 38 height 24
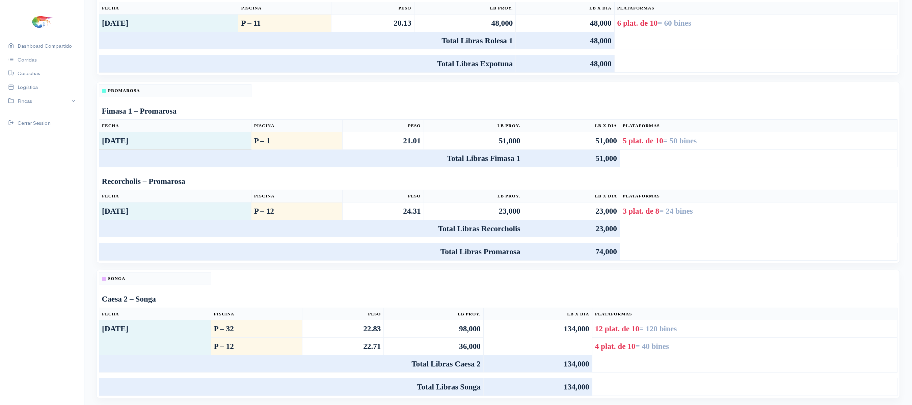
scroll to position [282, 0]
click at [222, 107] on td "Fimasa 1 – Promarosa" at bounding box center [498, 110] width 799 height 17
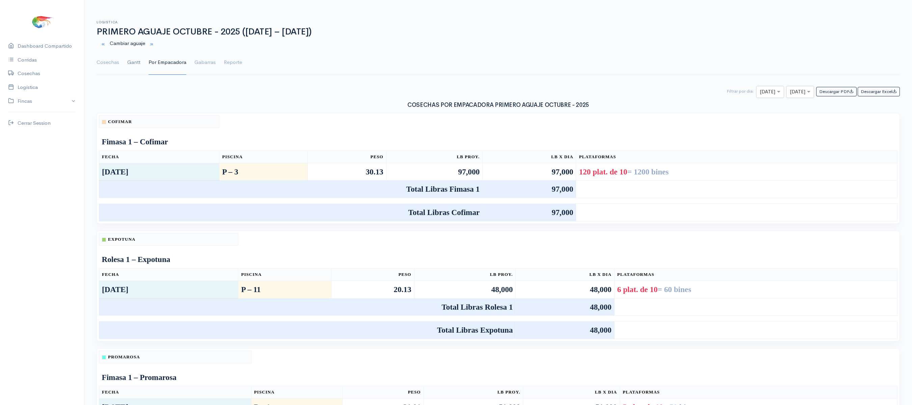
click at [136, 64] on link "Gantt" at bounding box center [133, 62] width 13 height 24
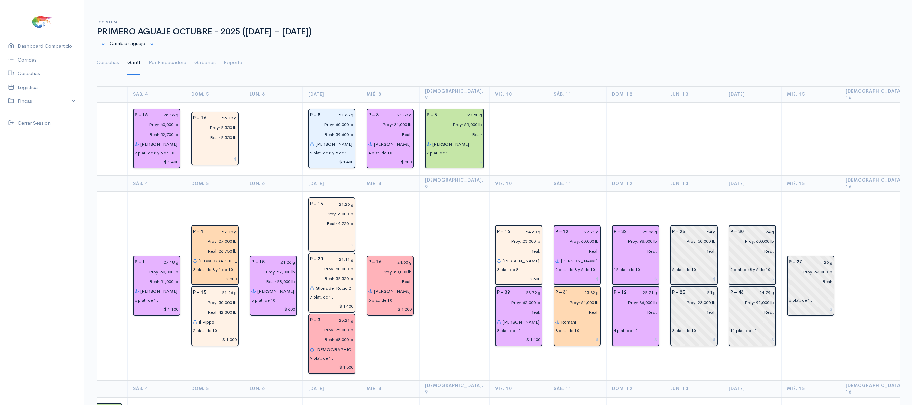
scroll to position [0, 389]
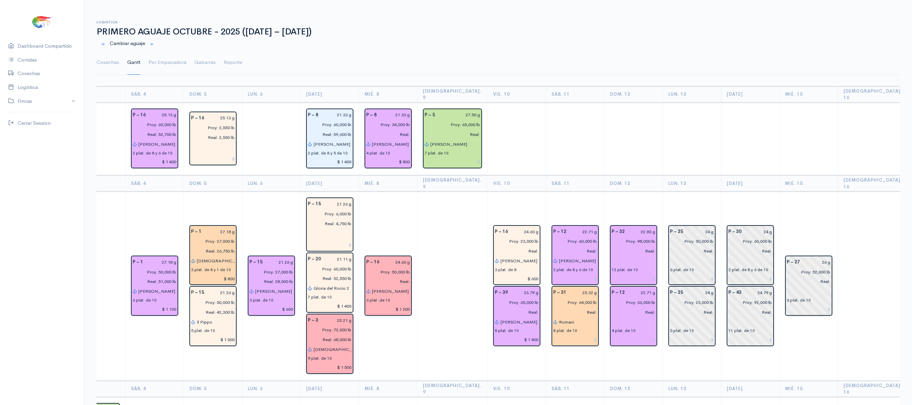
drag, startPoint x: 467, startPoint y: 137, endPoint x: 596, endPoint y: -82, distance: 253.7
click at [596, 0] on html "Caesa 1 Caesa 2 Fimasa 1 Fimasa 2 Fimasa 3 Pantrusko Pantrusko 2 Recorcholis Re…" at bounding box center [456, 202] width 912 height 405
click at [615, 191] on td "P – 32 22.83 g Proy: 98,000 lb Real: 12 plat. de 10 P – 12 22.71 g Proy: 36,000…" at bounding box center [633, 285] width 58 height 189
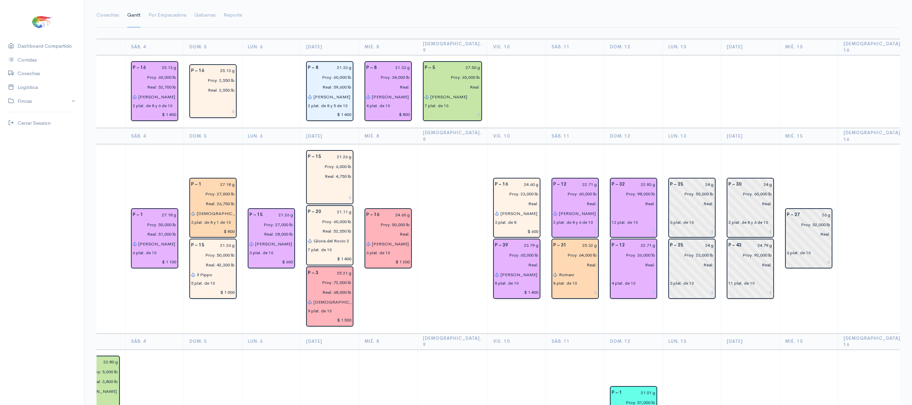
scroll to position [0, 0]
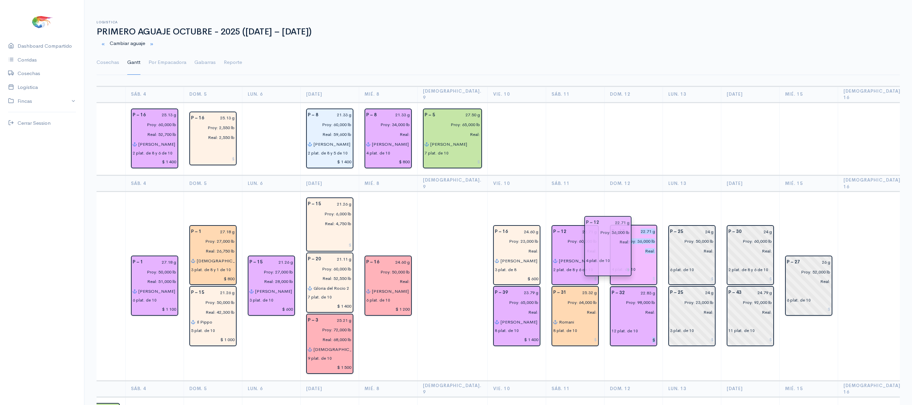
drag, startPoint x: 623, startPoint y: 309, endPoint x: 623, endPoint y: 251, distance: 58.1
click at [613, 175] on th "Dom. 12" at bounding box center [633, 183] width 58 height 16
drag, startPoint x: 622, startPoint y: 134, endPoint x: 683, endPoint y: -32, distance: 177.1
click at [683, 0] on html "Caesa 1 Caesa 2 Fimasa 1 Fimasa 2 Fimasa 3 Pantrusko Pantrusko 2 Recorcholis Re…" at bounding box center [456, 202] width 912 height 405
click at [604, 163] on td at bounding box center [633, 138] width 58 height 73
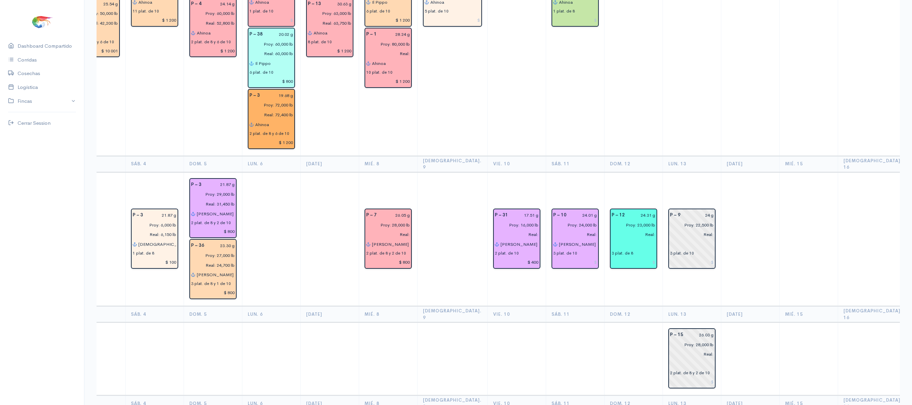
scroll to position [1330, 0]
click at [608, 218] on input "Proy: 23,000 lb" at bounding box center [632, 223] width 48 height 10
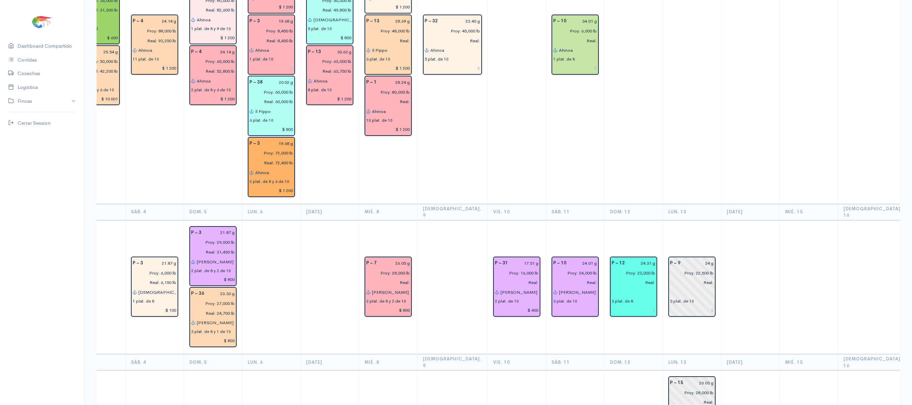
scroll to position [1279, 0]
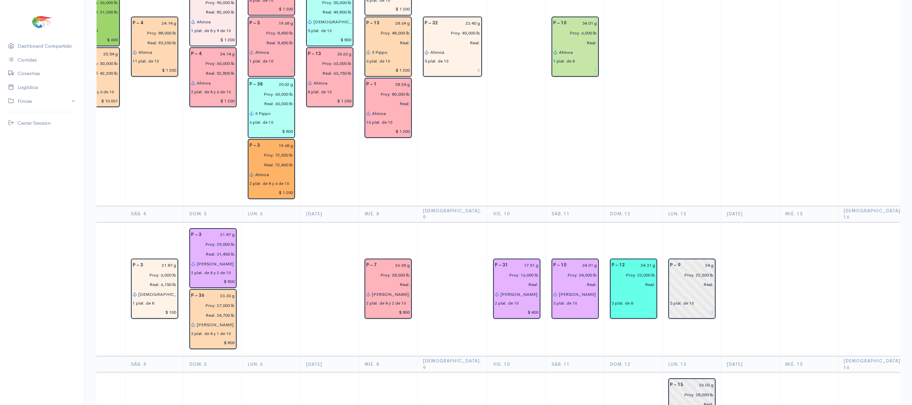
click at [450, 74] on td "P – 32 23.40 g Proy: 45,000 lb Real: [PERSON_NAME] 5 plat. de 10" at bounding box center [452, 47] width 70 height 317
click at [488, 81] on td at bounding box center [517, 47] width 58 height 317
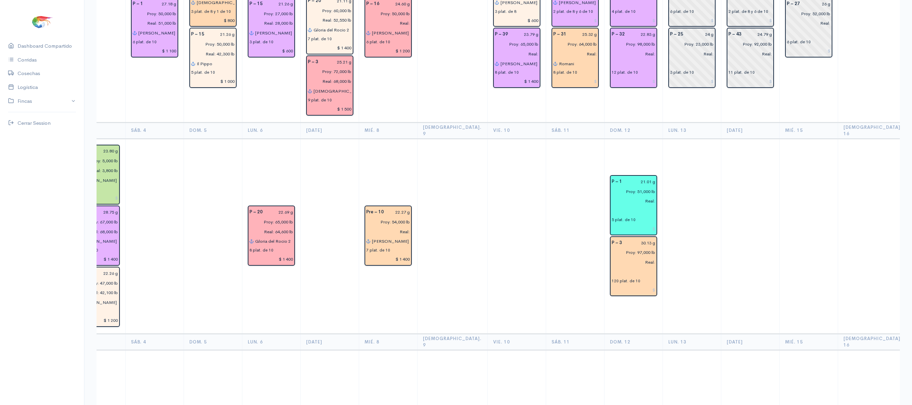
scroll to position [0, 0]
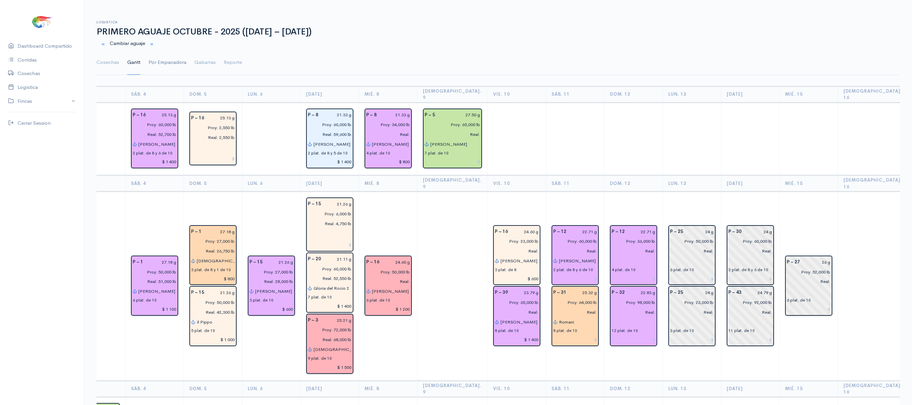
click at [157, 61] on link "Por Empacadora" at bounding box center [168, 62] width 38 height 24
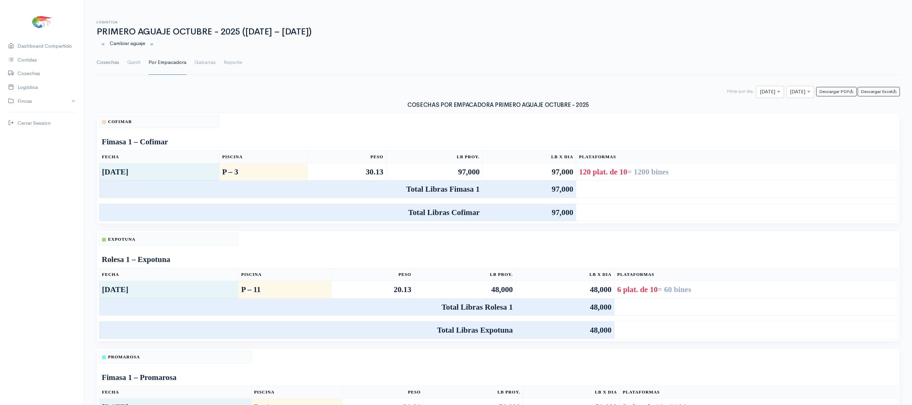
click at [111, 61] on link "Cosechas" at bounding box center [108, 62] width 23 height 24
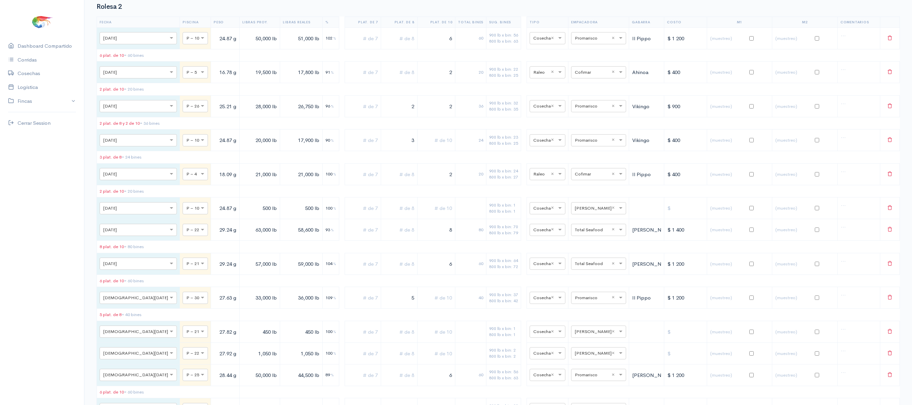
scroll to position [4998, 0]
drag, startPoint x: 448, startPoint y: 151, endPoint x: 500, endPoint y: 152, distance: 52.0
type input "4"
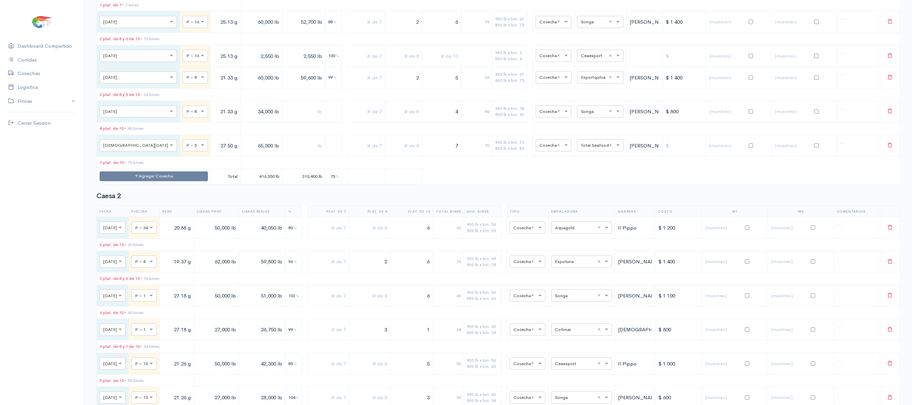
scroll to position [0, 0]
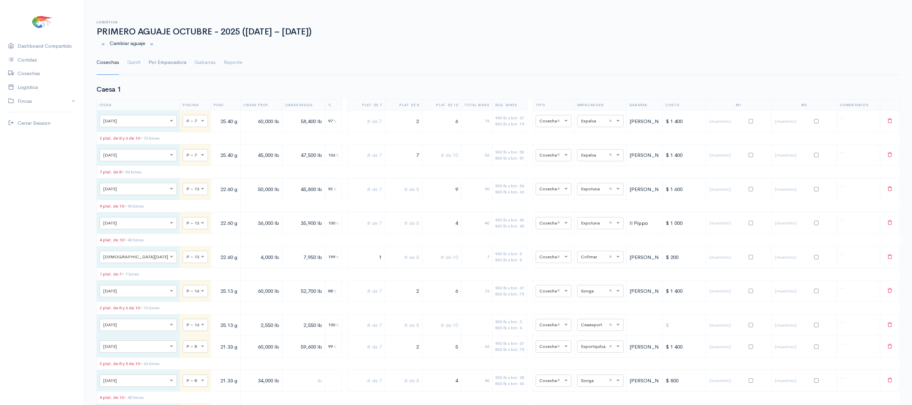
type input "2"
click at [155, 58] on link "Por Empacadora" at bounding box center [168, 62] width 38 height 24
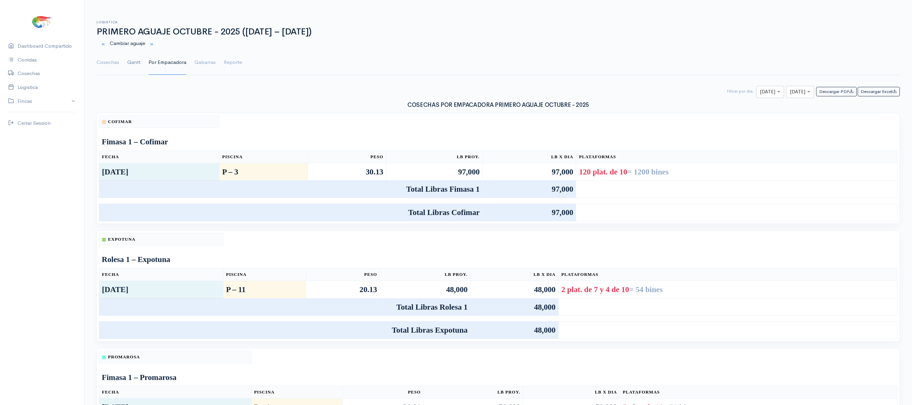
click at [127, 61] on link "Gantt" at bounding box center [133, 62] width 13 height 24
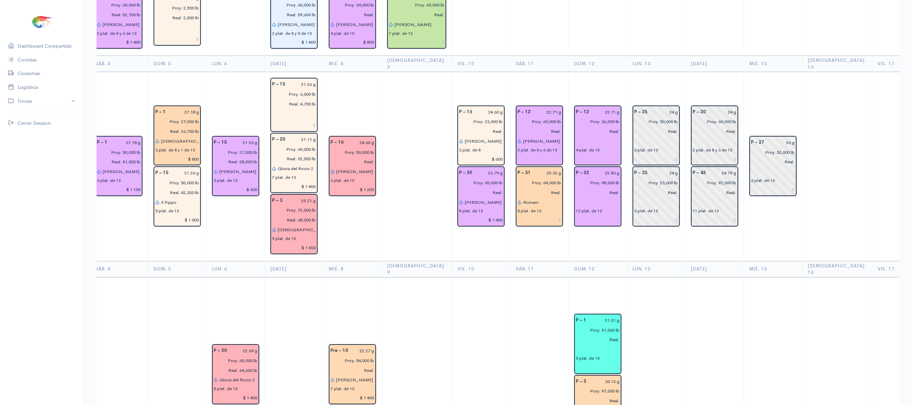
scroll to position [115, 0]
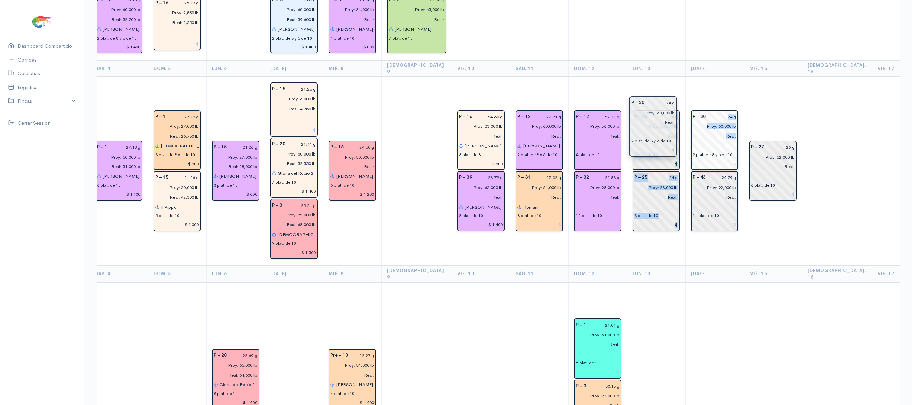
drag, startPoint x: 698, startPoint y: 135, endPoint x: 653, endPoint y: 132, distance: 45.3
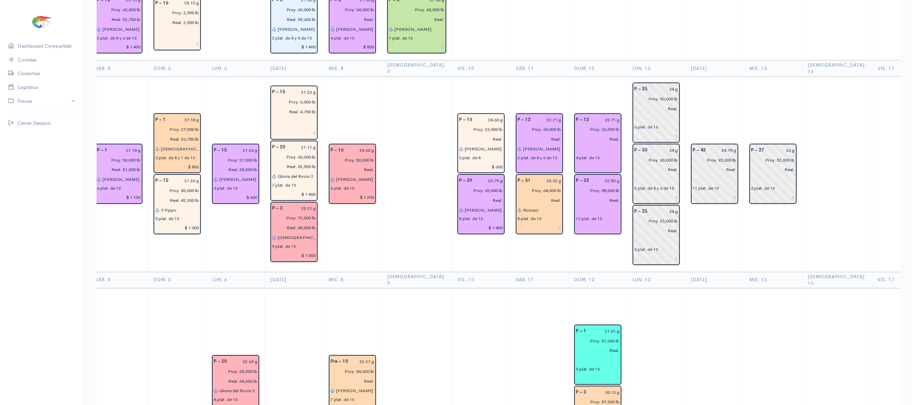
click at [685, 113] on td "P – 43 24.79 g Proy: 92,000 lb Real: 11 plat. de 10" at bounding box center [714, 174] width 58 height 195
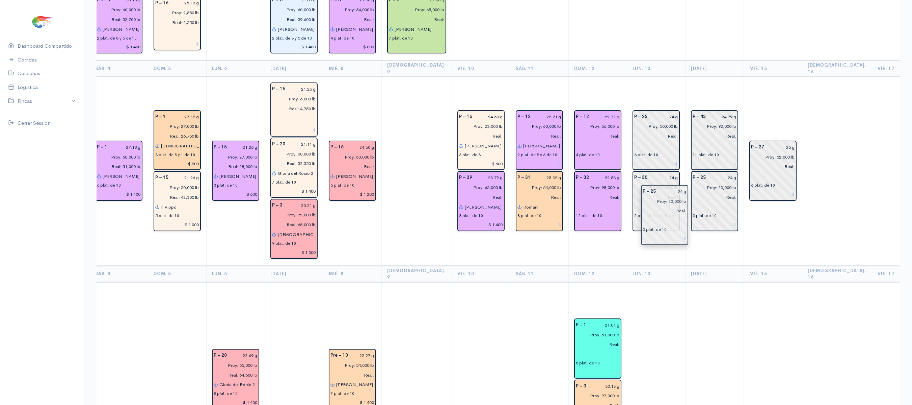
drag, startPoint x: 641, startPoint y: 226, endPoint x: 674, endPoint y: 219, distance: 33.9
click at [753, 77] on td "P – 27 26 g Proy: 52,000 lb Real: 6 plat. de 10" at bounding box center [773, 171] width 58 height 189
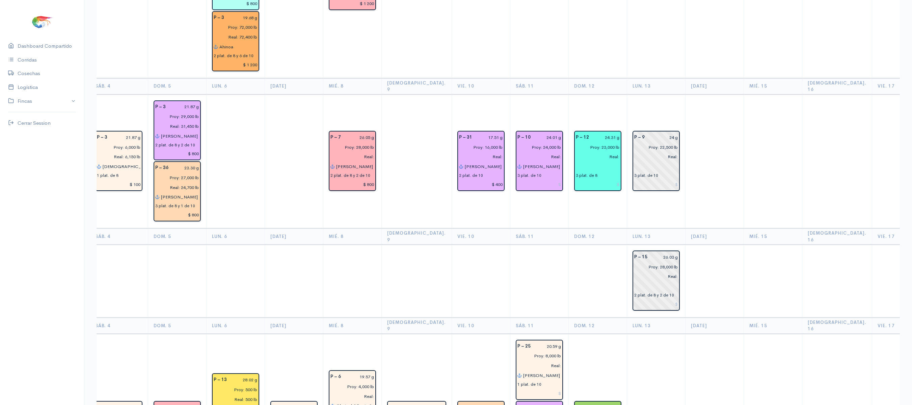
scroll to position [1335, 0]
